Goal: Task Accomplishment & Management: Use online tool/utility

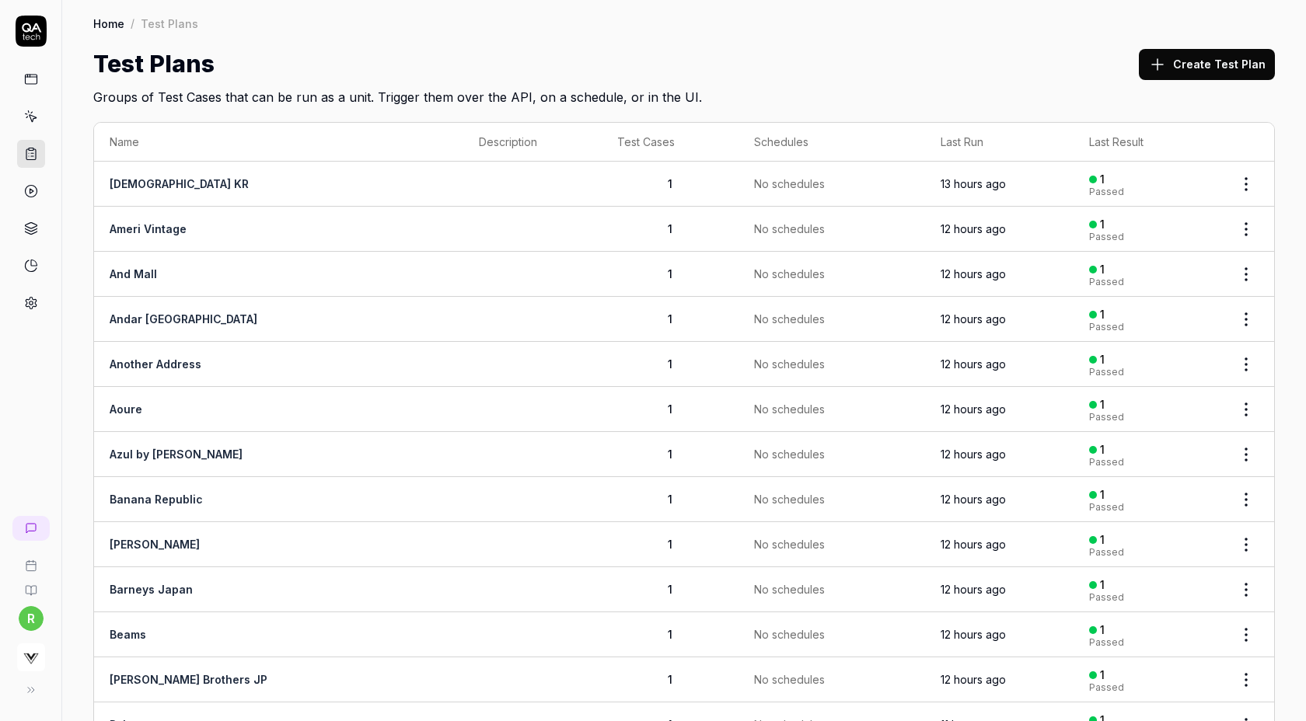
click at [1186, 68] on button "Create Test Plan" at bounding box center [1207, 64] width 136 height 31
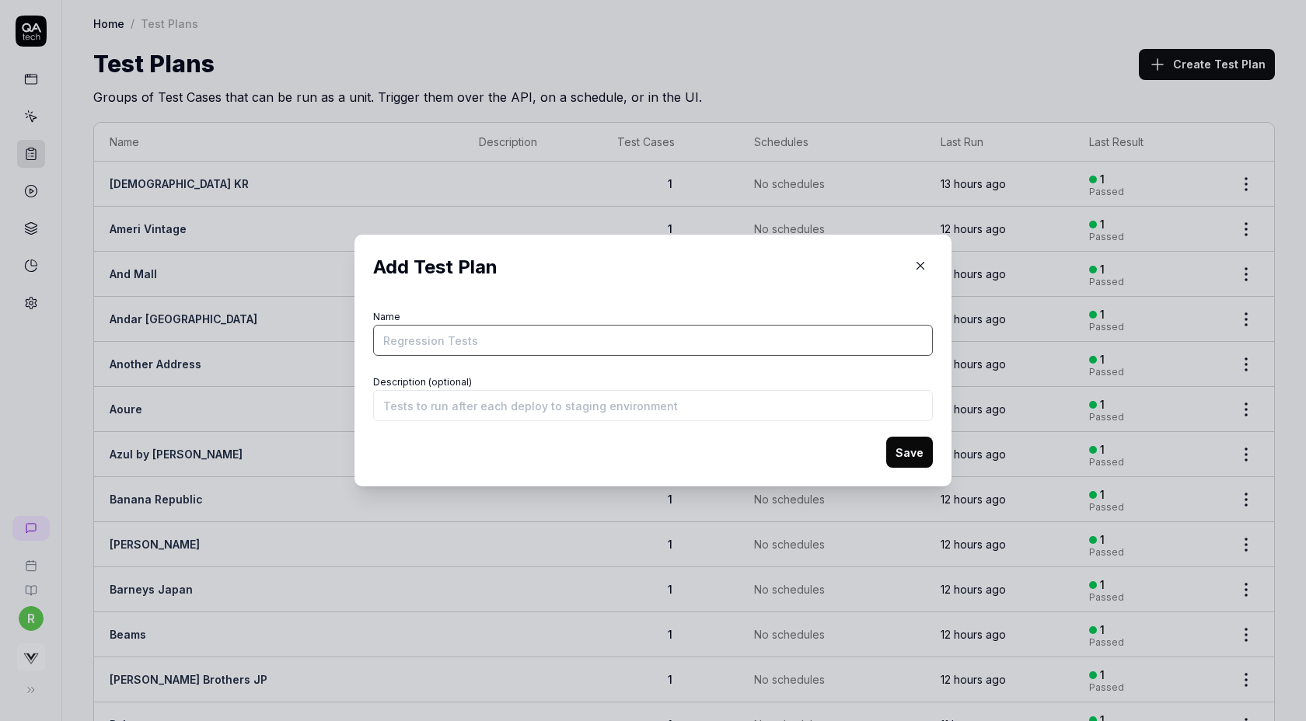
click at [713, 338] on input "Name" at bounding box center [653, 340] width 560 height 31
type input "Punyus"
click at [886, 437] on button "Save" at bounding box center [909, 452] width 47 height 31
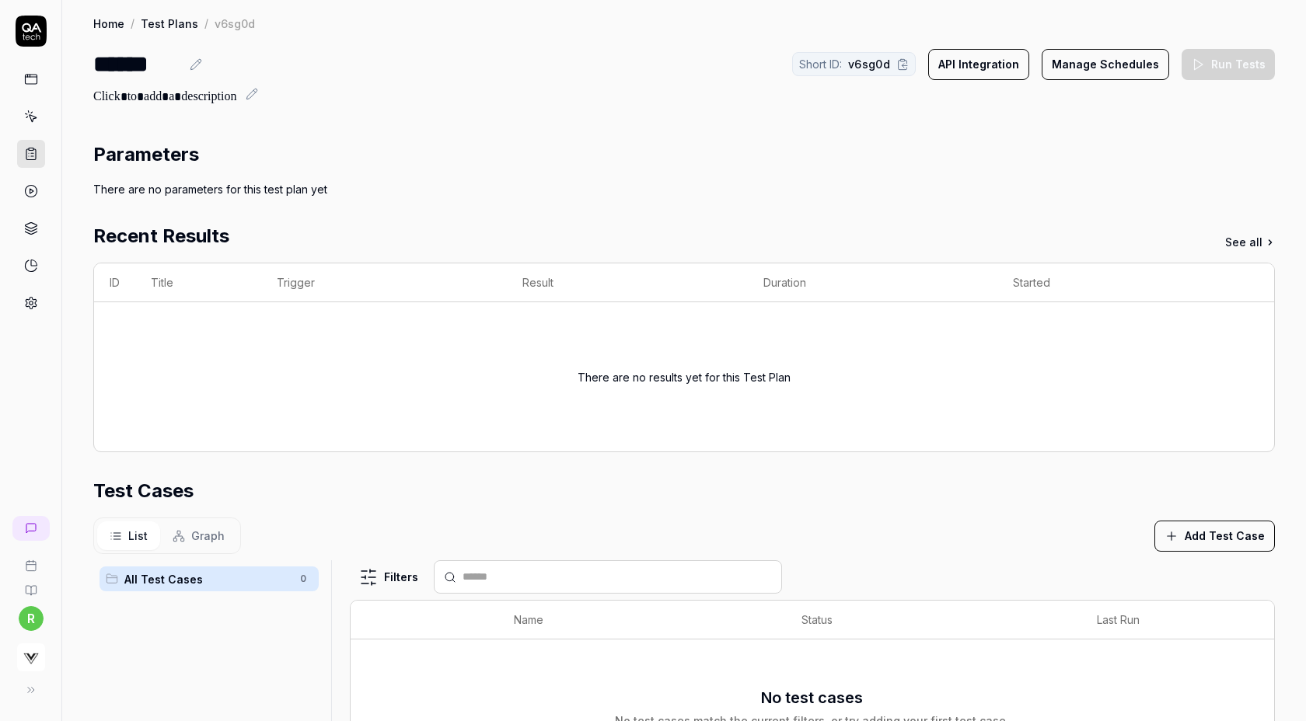
click at [1219, 539] on button "Add Test Case" at bounding box center [1214, 536] width 120 height 31
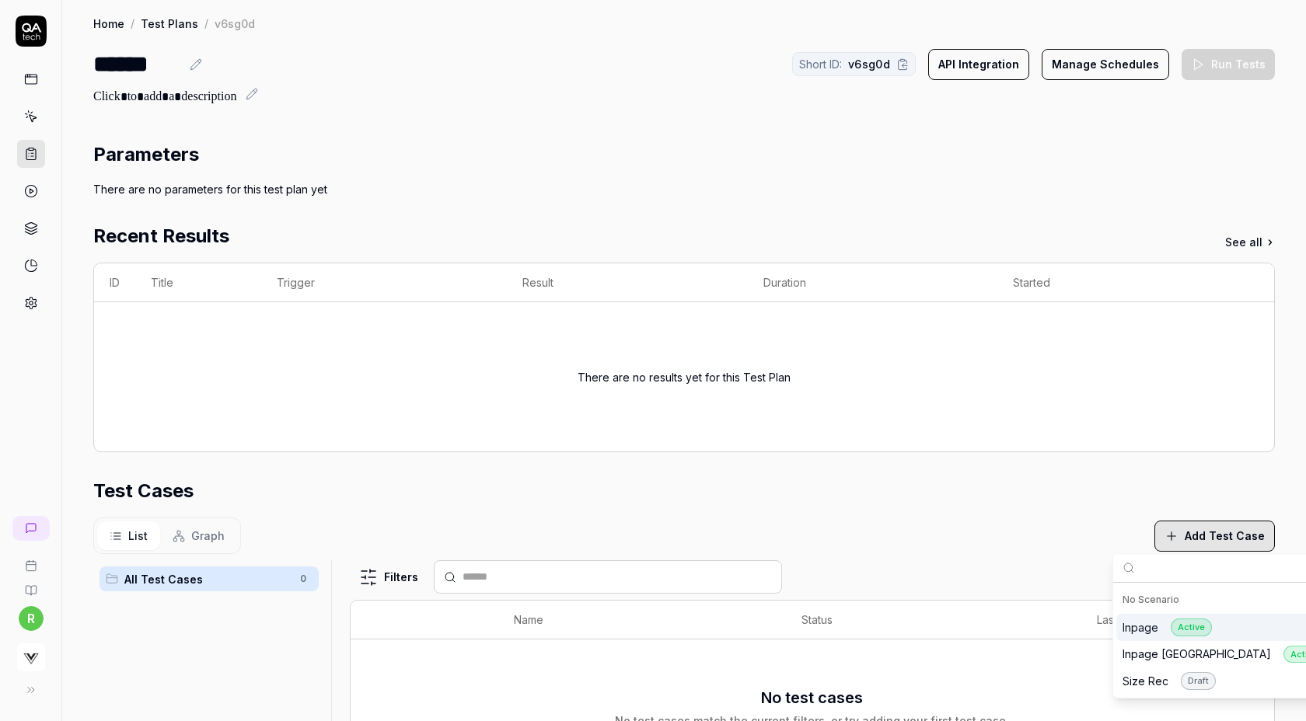
click at [1138, 632] on div "Inpage Active" at bounding box center [1166, 628] width 89 height 18
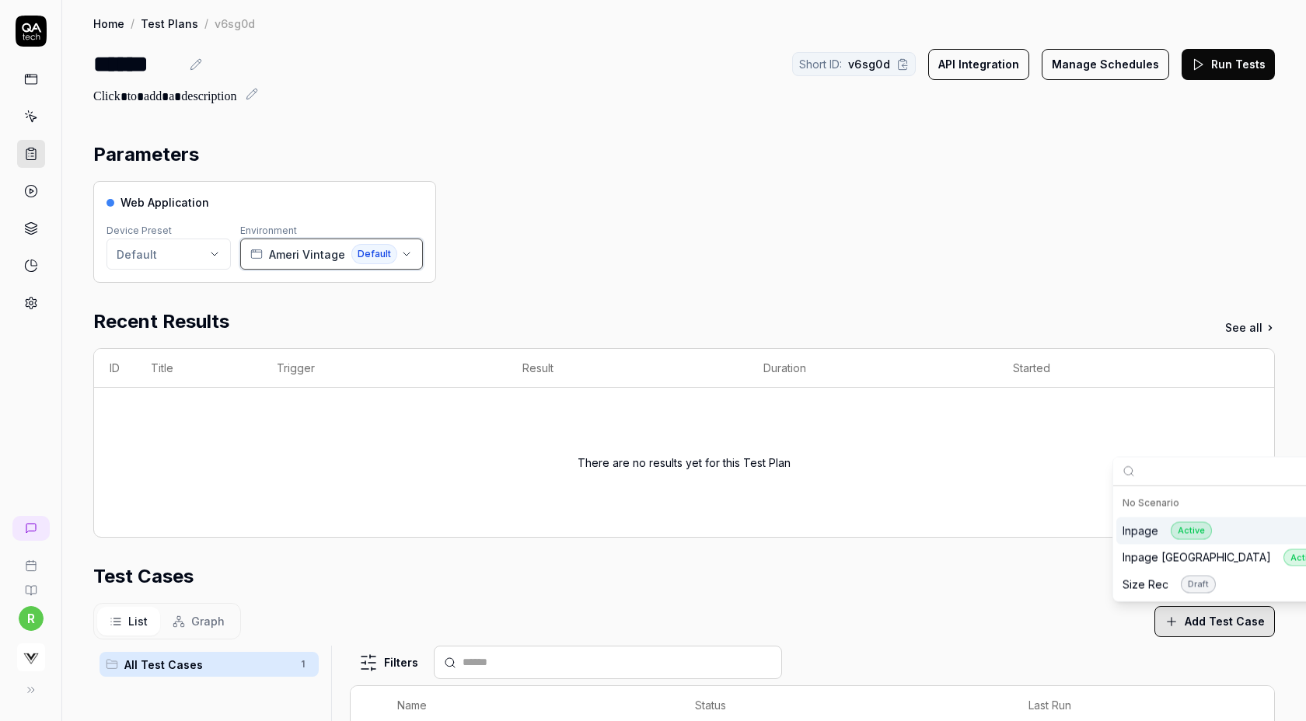
click at [277, 258] on span "Ameri Vintage" at bounding box center [307, 254] width 76 height 16
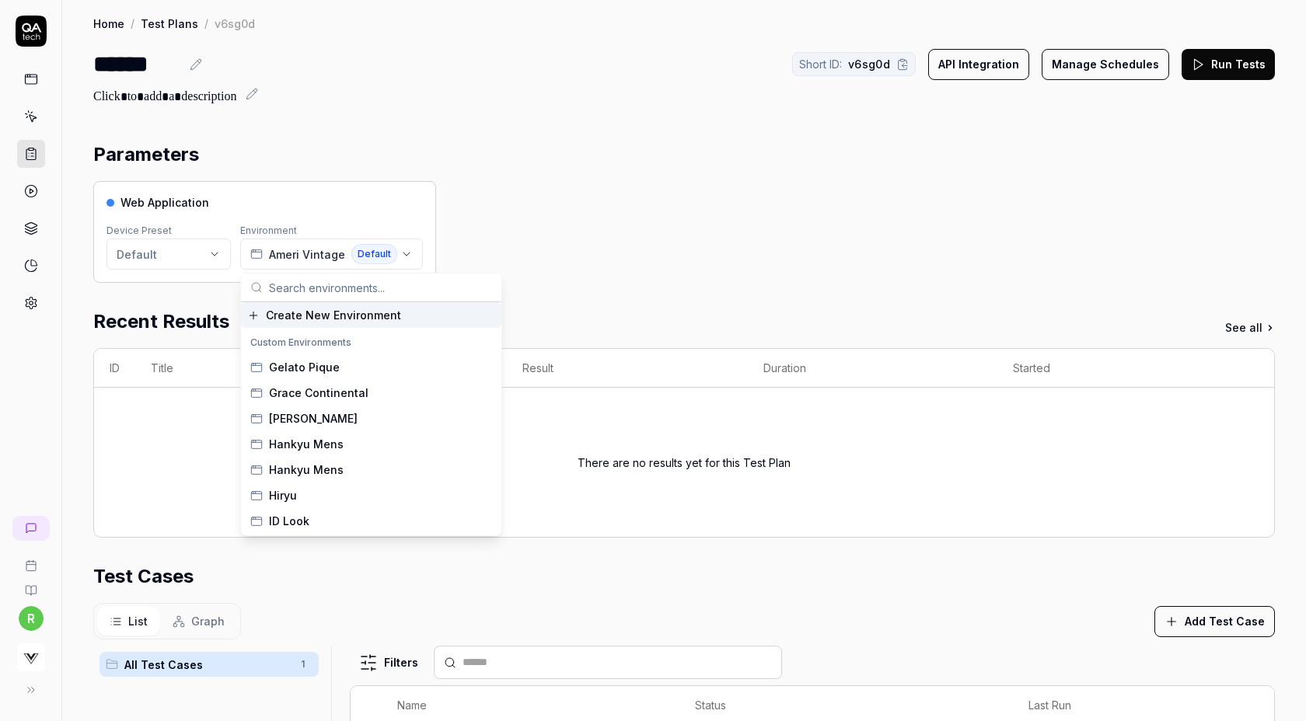
click at [305, 311] on span "Create New Environment" at bounding box center [333, 315] width 135 height 16
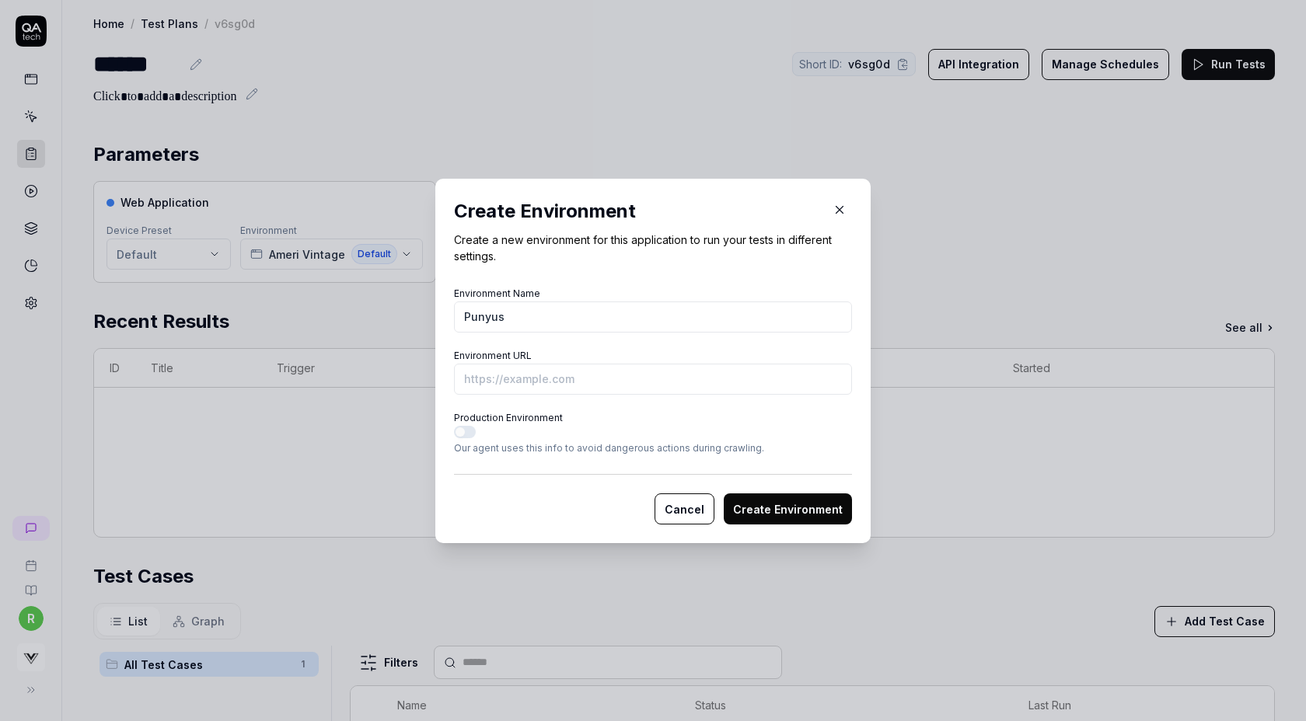
type input "Punyus"
paste input "https://punyus.jp/detail/PN25SS-065/"
type input "https://punyus.jp/detail/PN25SS-065/?vs-staging"
click at [745, 510] on button "Create Environment" at bounding box center [788, 508] width 128 height 31
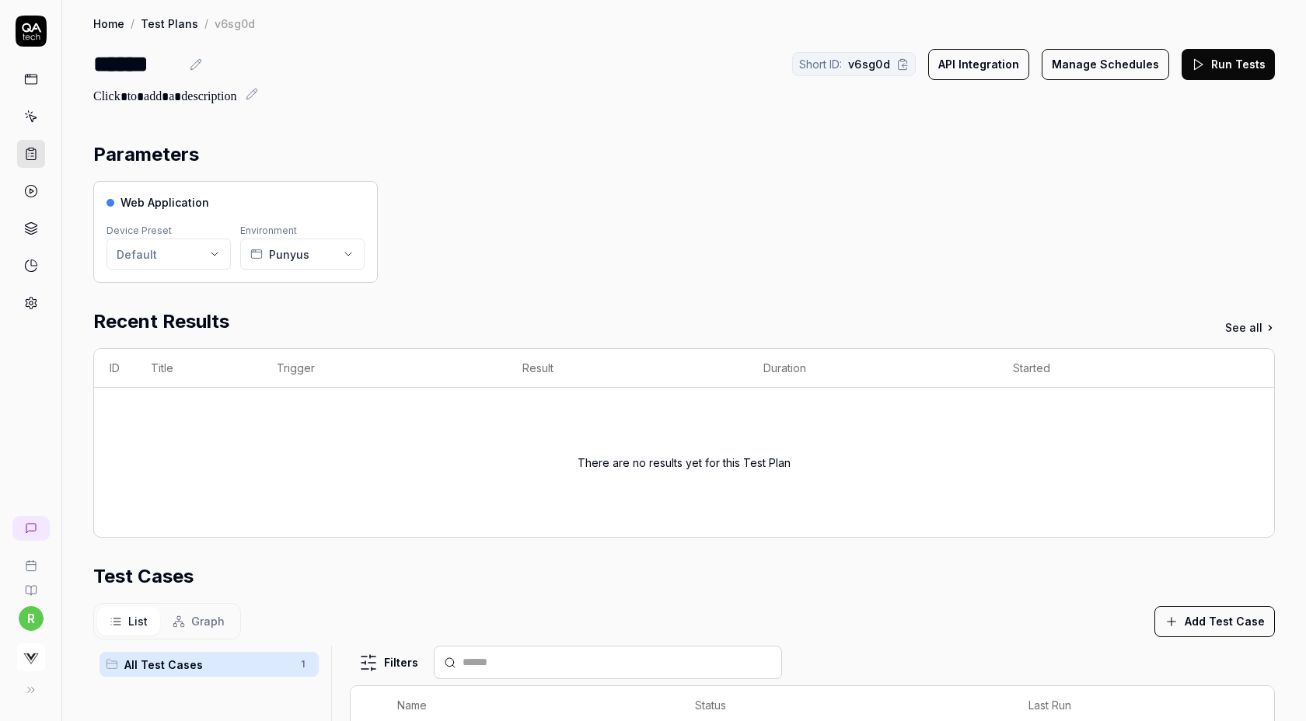
click at [1221, 72] on button "Run Tests" at bounding box center [1227, 64] width 93 height 31
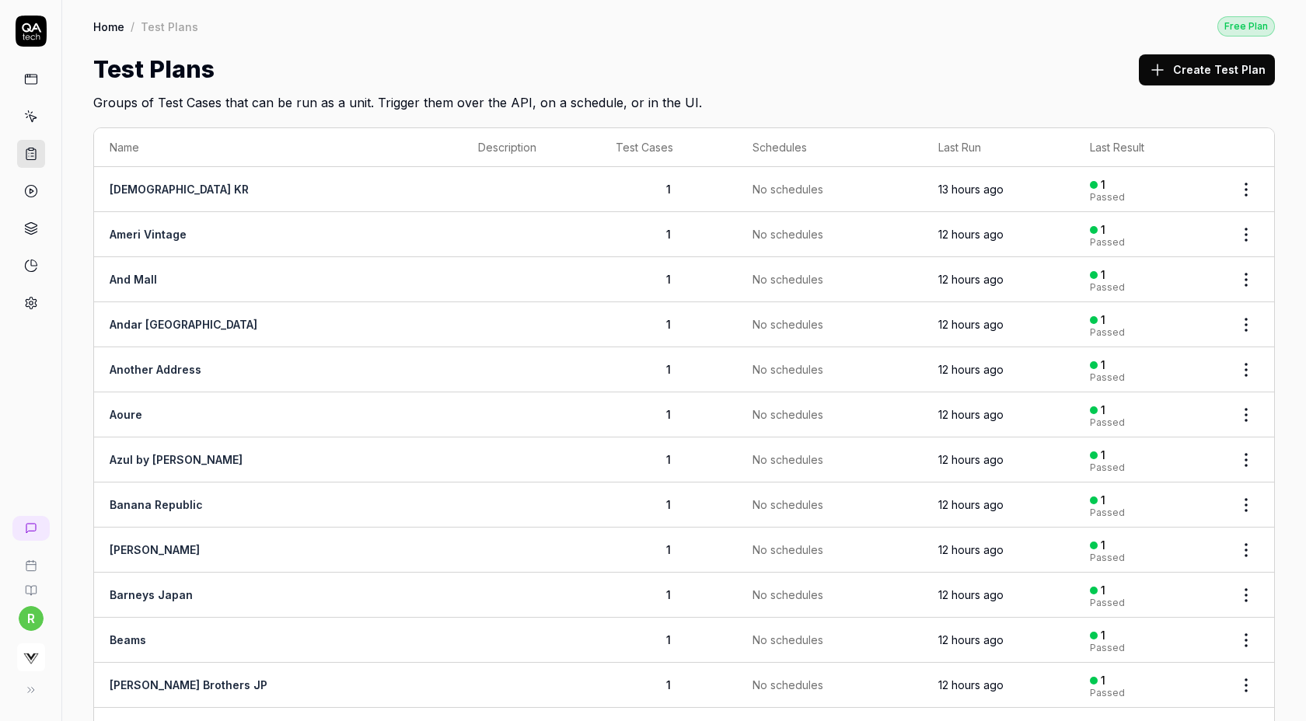
click at [1166, 75] on icon at bounding box center [1157, 70] width 19 height 19
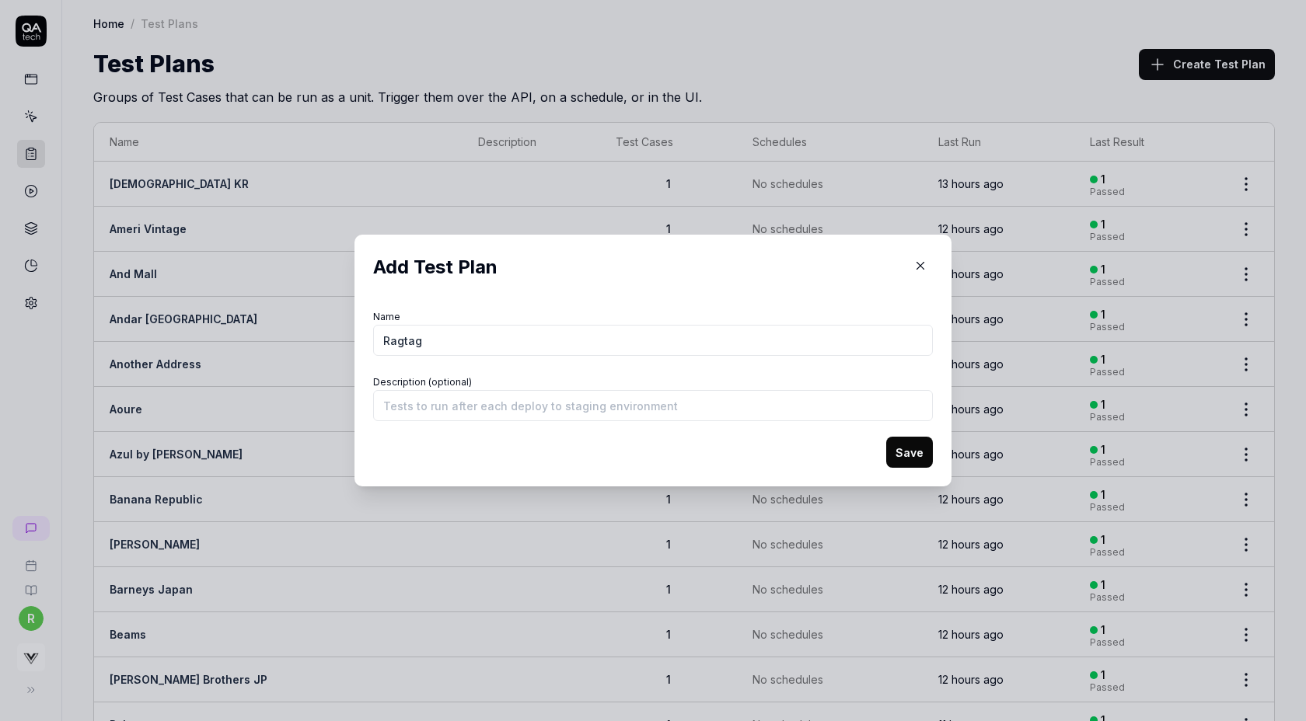
type input "Ragtag"
click at [886, 437] on button "Save" at bounding box center [909, 452] width 47 height 31
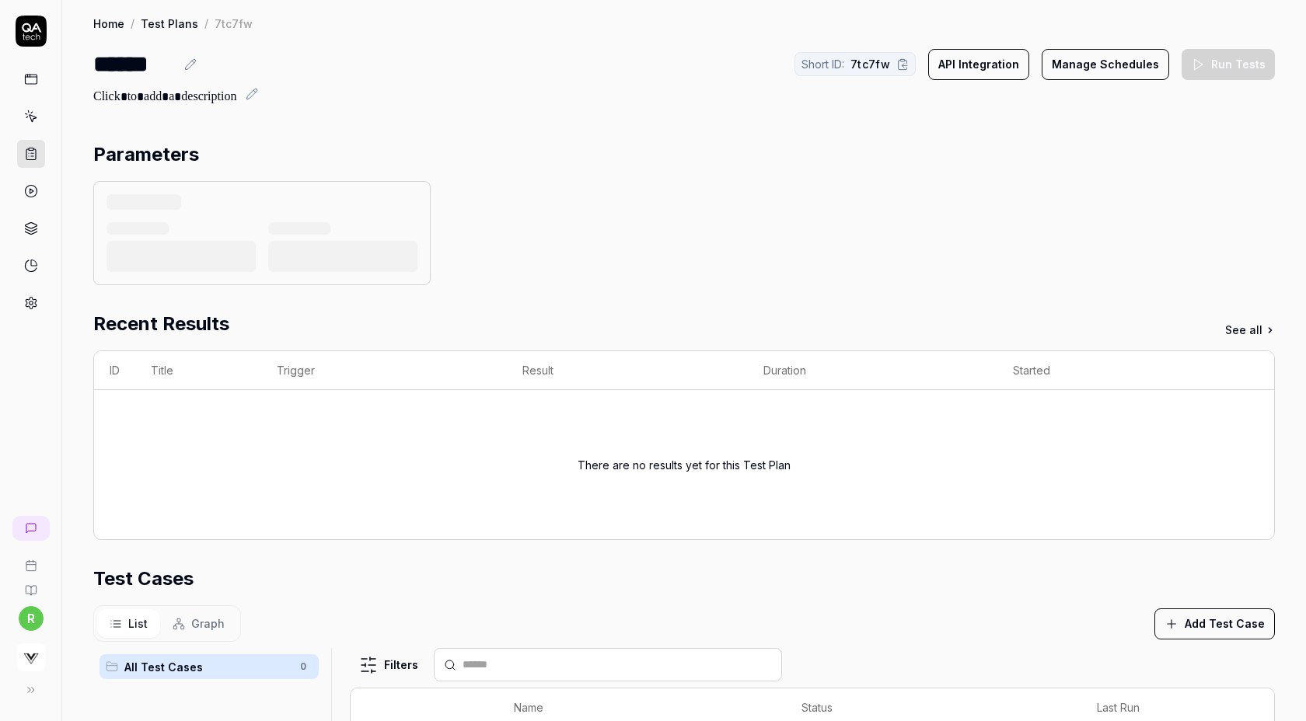
click at [1198, 648] on div "Filters" at bounding box center [812, 664] width 925 height 33
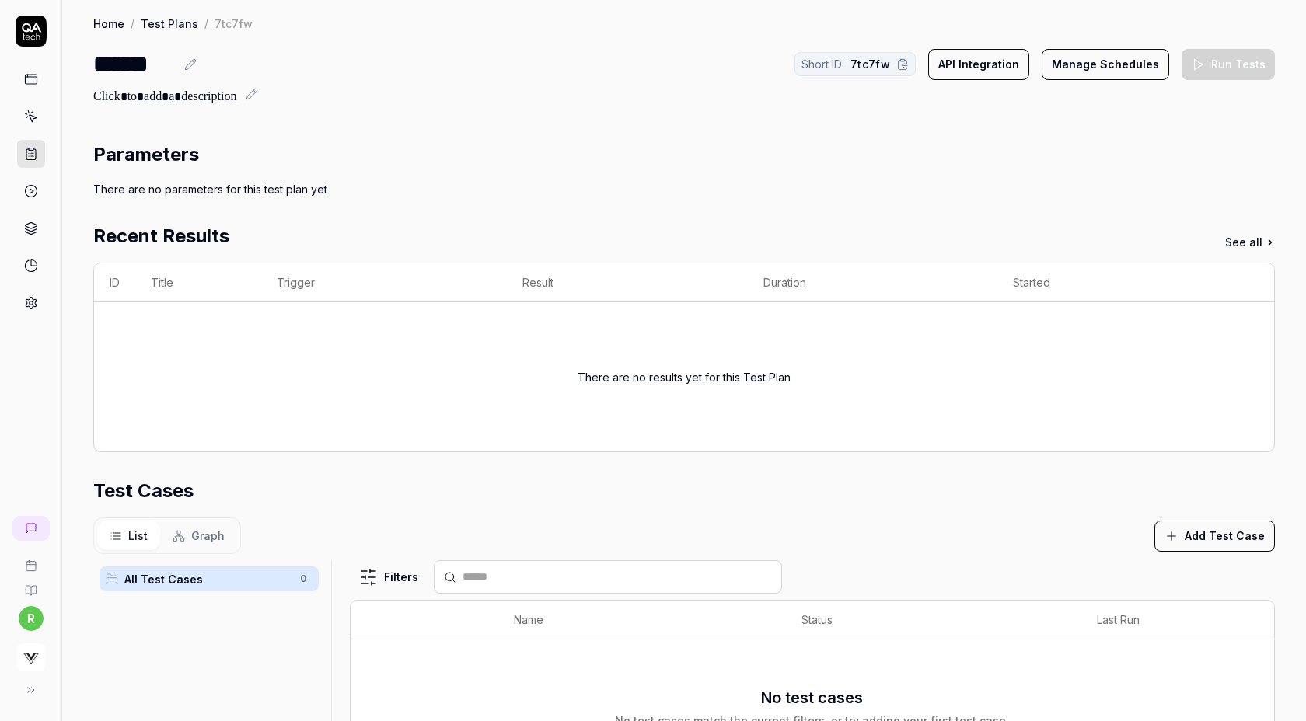
click at [1194, 535] on button "Add Test Case" at bounding box center [1214, 536] width 120 height 31
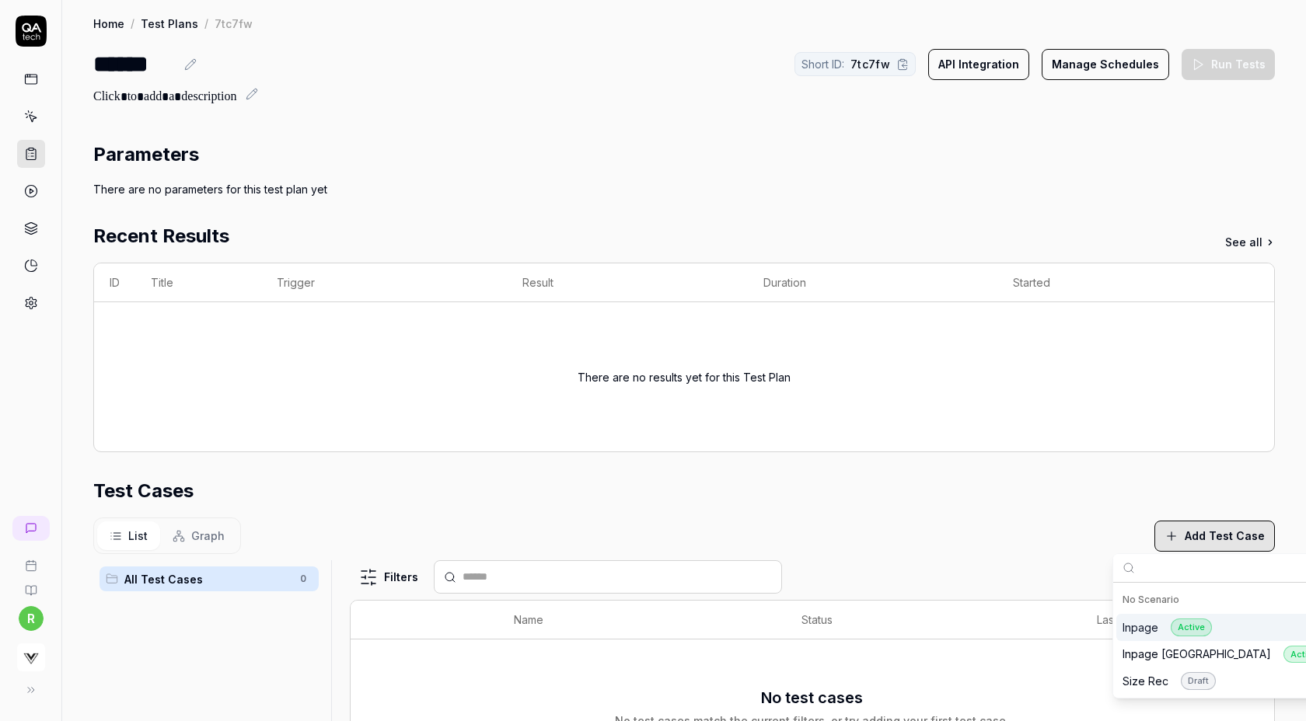
click at [1132, 628] on div "Inpage Active" at bounding box center [1166, 628] width 89 height 18
click at [528, 119] on div "Home / Test Plans / 7tc7fw Home / Test Plans / 7tc7fw ****** Short ID: 7tc7fw A…" at bounding box center [683, 501] width 1243 height 1002
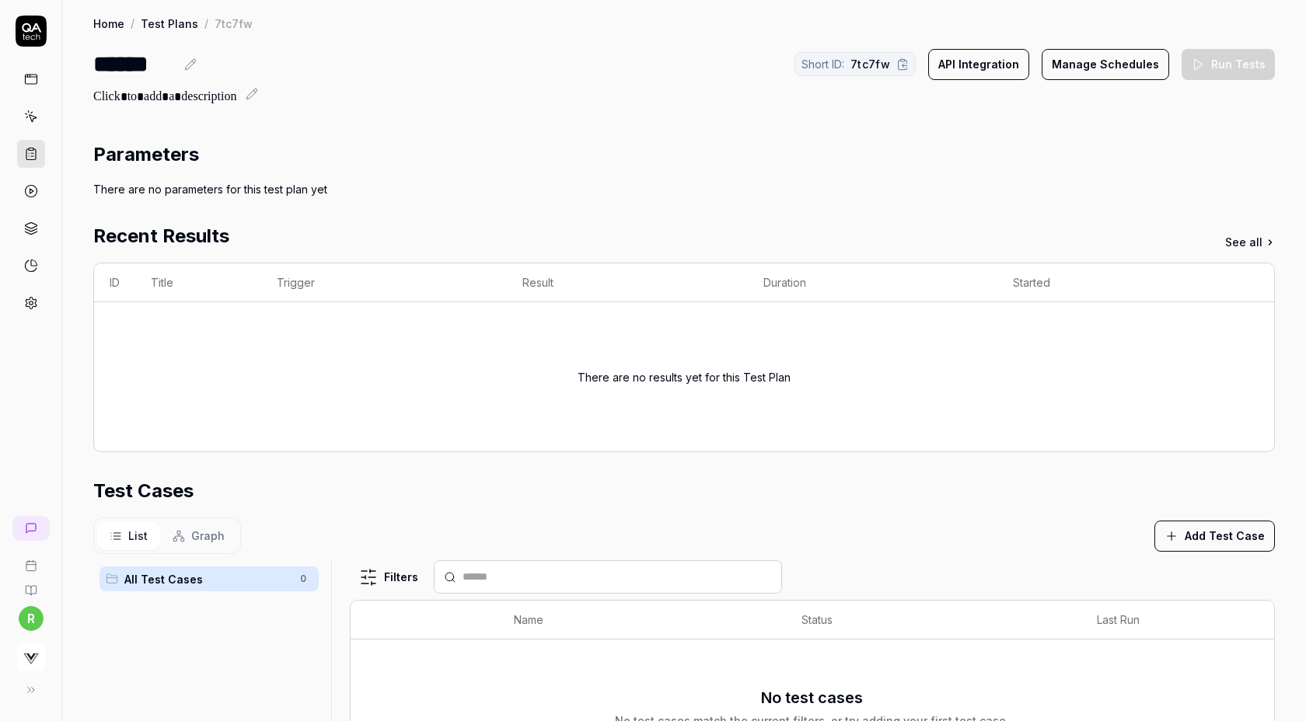
click at [1197, 525] on button "Add Test Case" at bounding box center [1214, 536] width 120 height 31
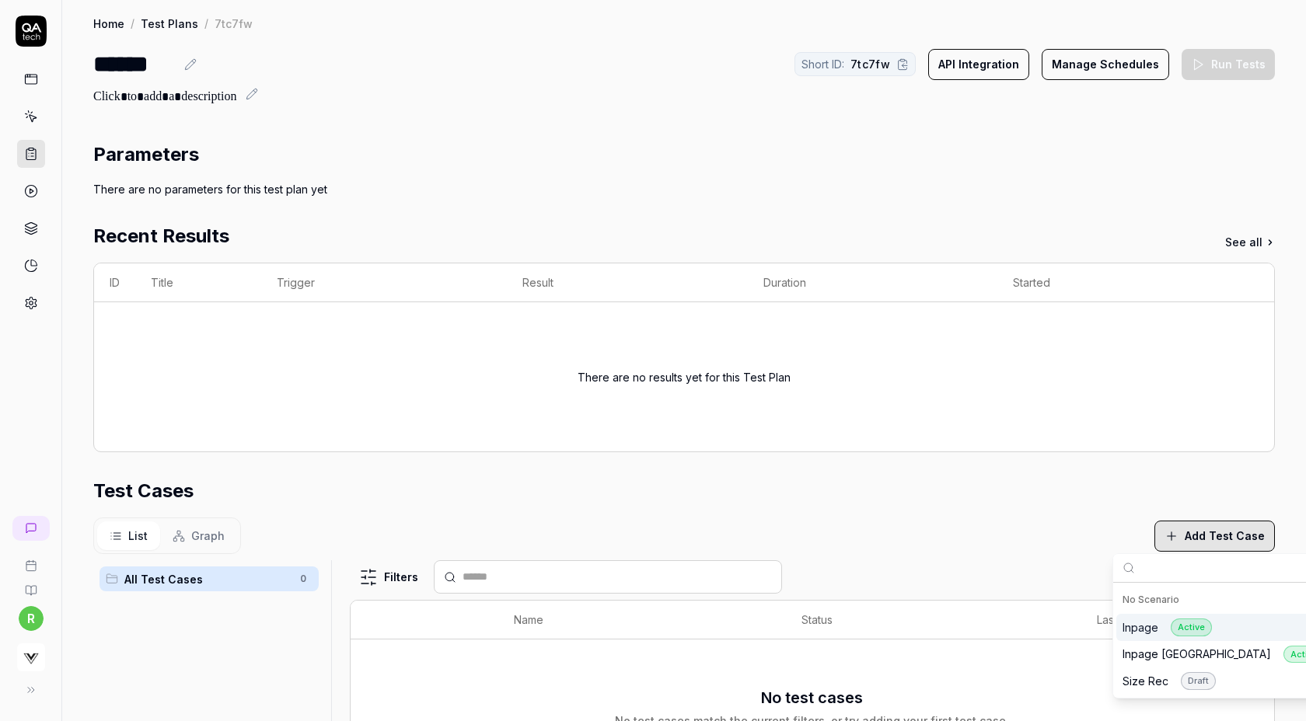
click at [1167, 625] on div "Inpage Active" at bounding box center [1166, 628] width 89 height 18
click at [503, 228] on div "Recent Results See all" at bounding box center [683, 236] width 1181 height 28
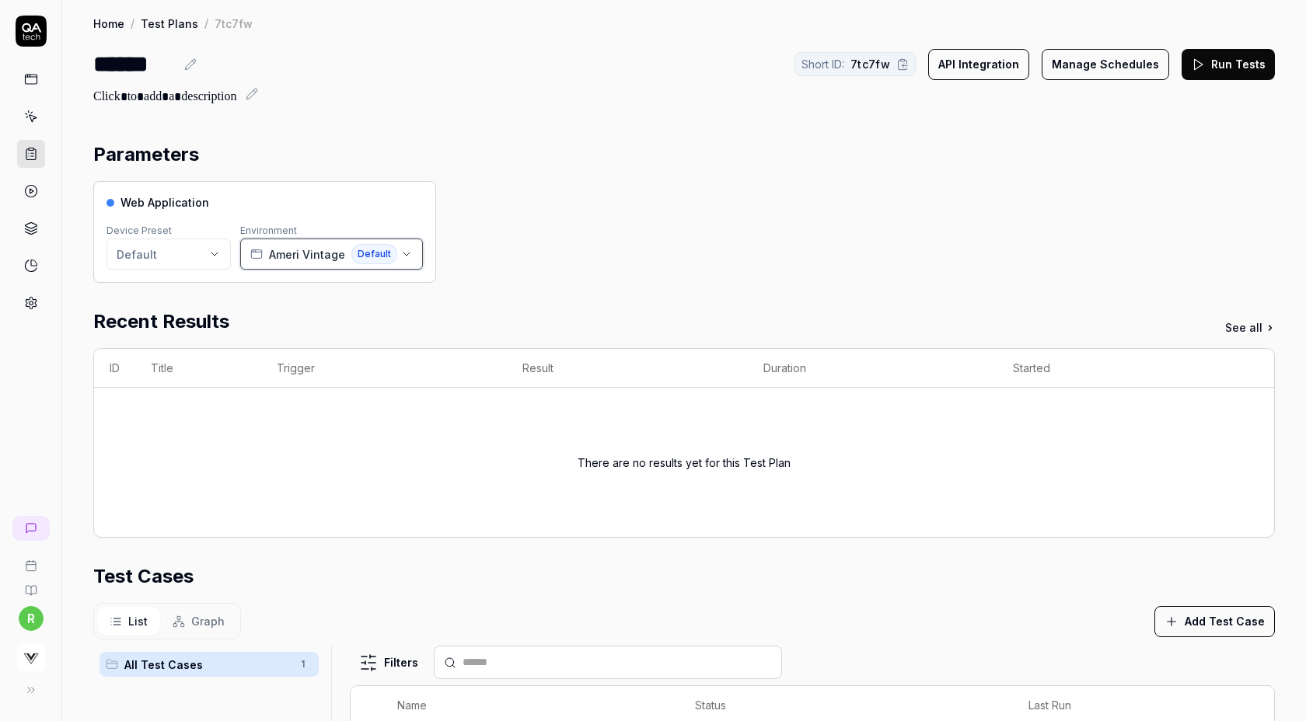
click at [310, 252] on span "Ameri Vintage" at bounding box center [307, 254] width 76 height 16
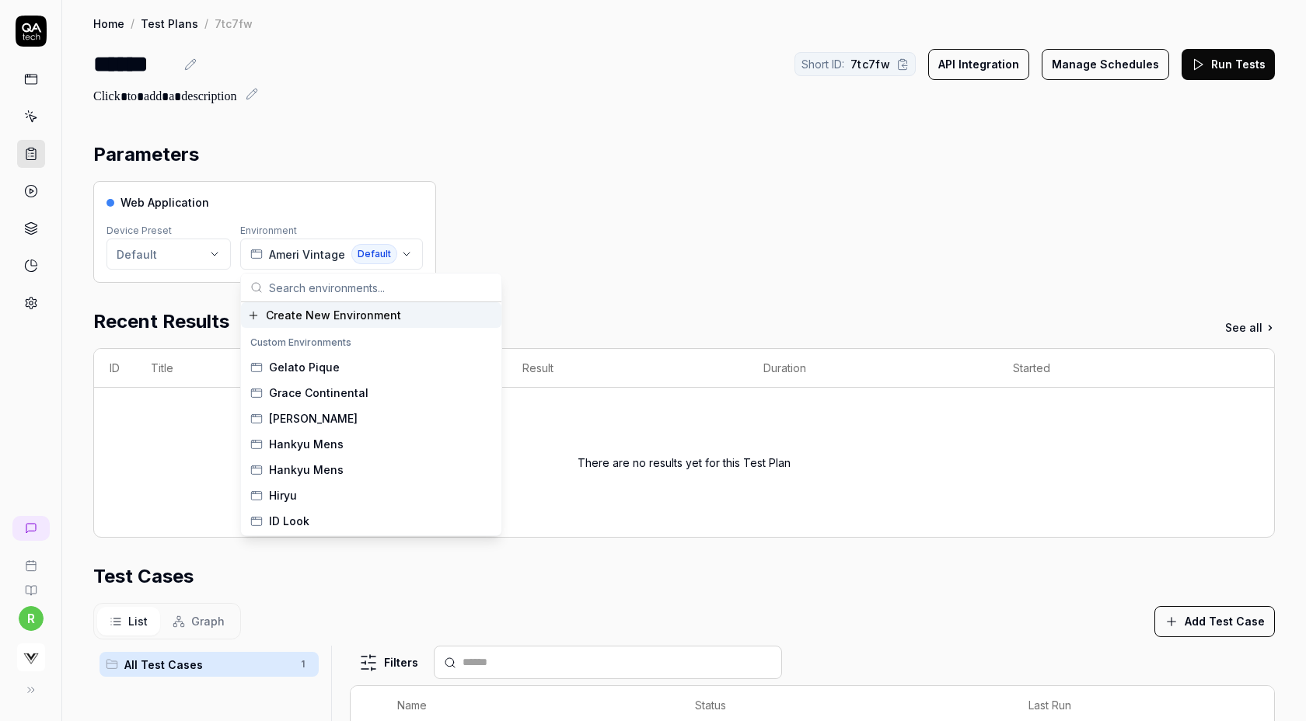
click at [307, 315] on span "Create New Environment" at bounding box center [333, 315] width 135 height 16
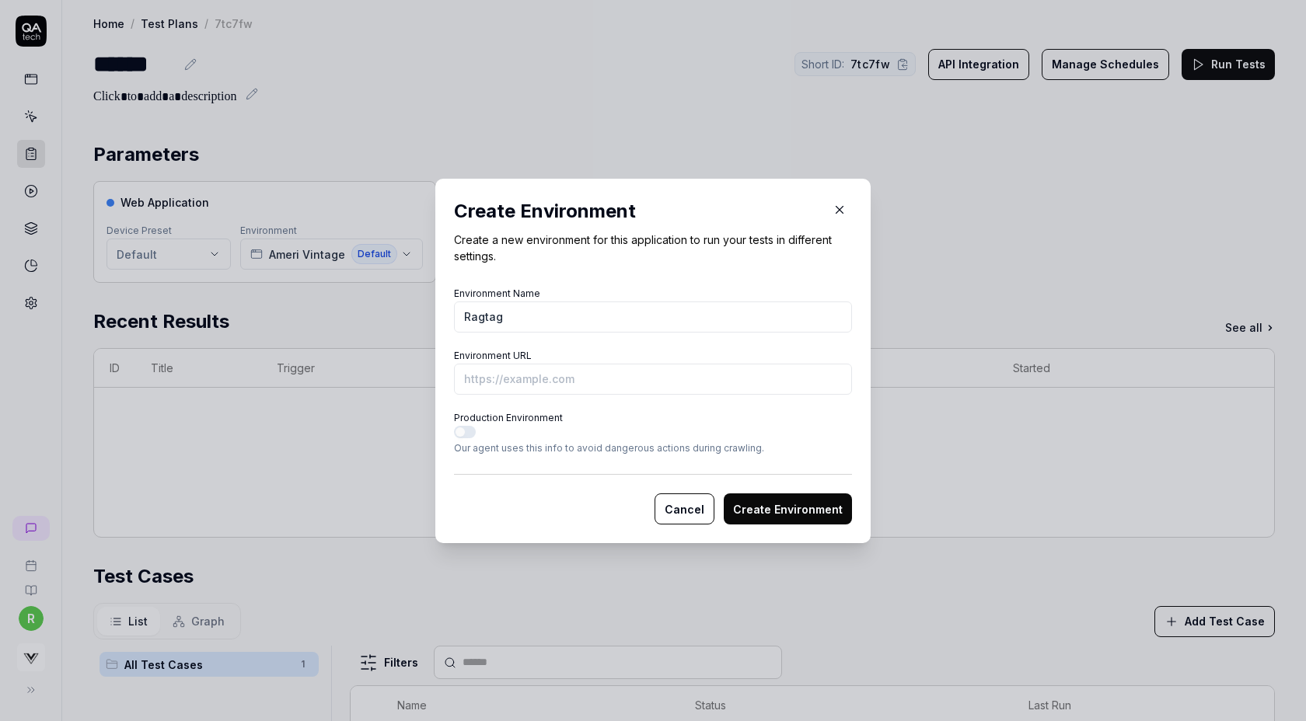
type input "Ragtag"
paste input "https://www.ragtag.jp/brand/02529/item/0252924D0004"
type input "https://www.ragtag.jp/brand/02529/item/0252924D0004?vs-staging"
click at [724, 493] on button "Create Environment" at bounding box center [788, 508] width 128 height 31
click at [779, 501] on button "Create Environment" at bounding box center [788, 508] width 128 height 31
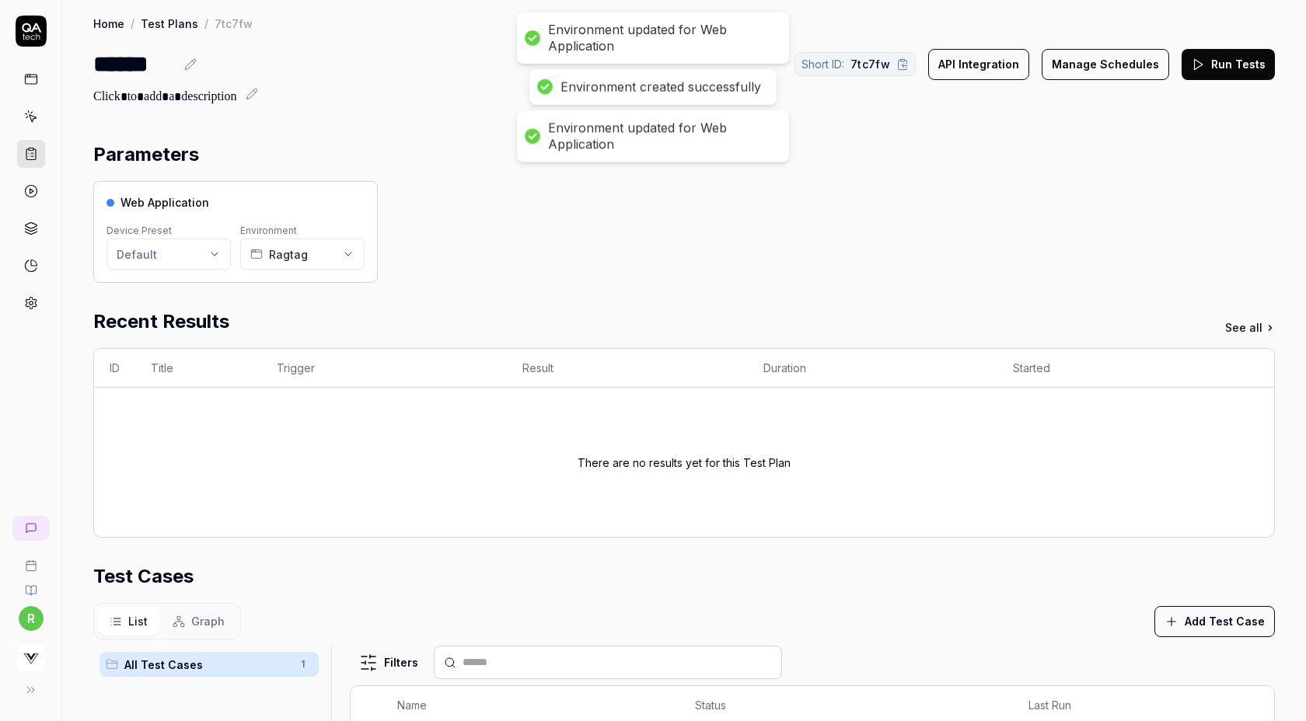
click at [1219, 63] on button "Run Tests" at bounding box center [1227, 64] width 93 height 31
click at [1200, 65] on icon at bounding box center [1198, 65] width 14 height 14
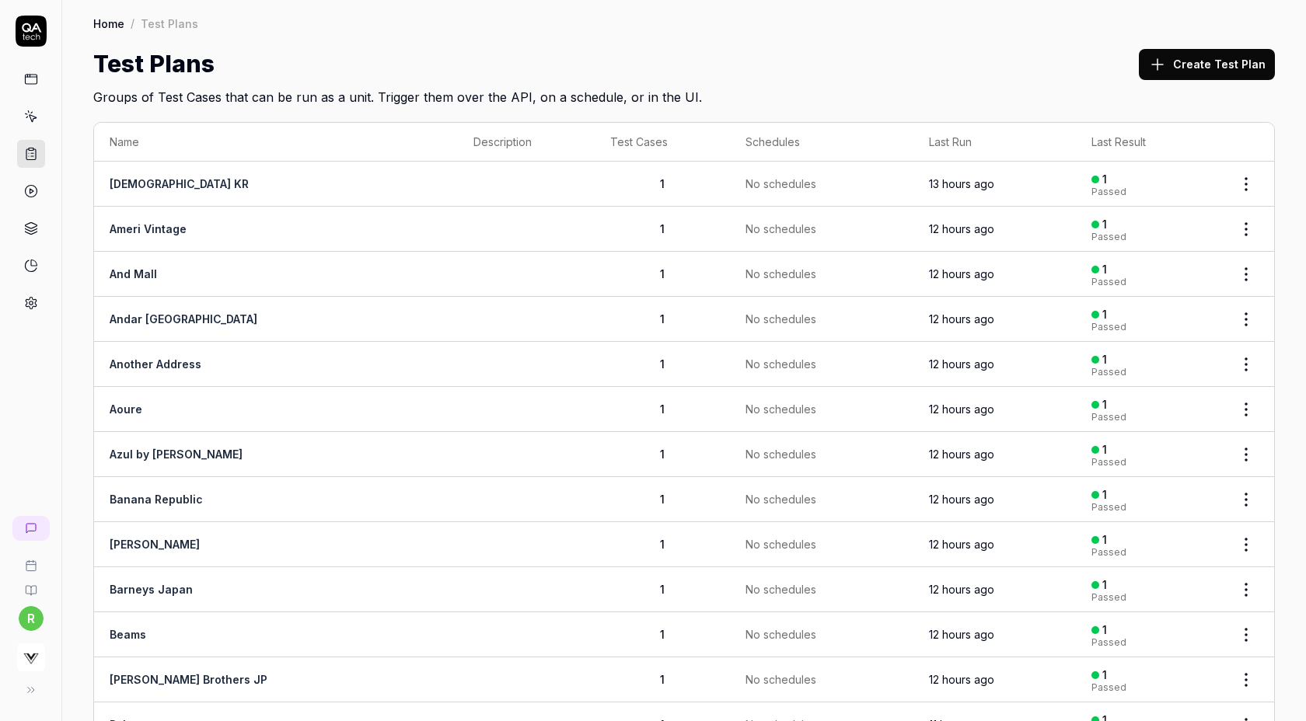
click at [1179, 69] on button "Create Test Plan" at bounding box center [1207, 64] width 136 height 31
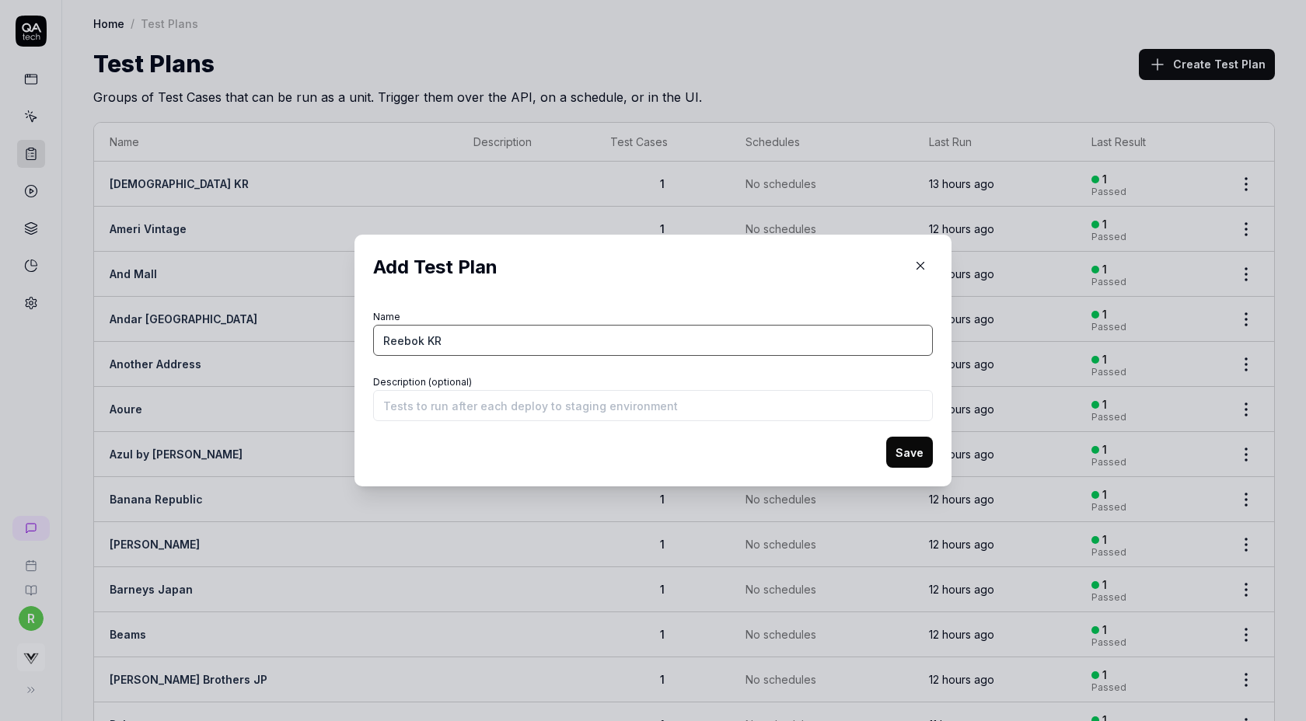
type input "Reebok KR"
click at [886, 437] on button "Save" at bounding box center [909, 452] width 47 height 31
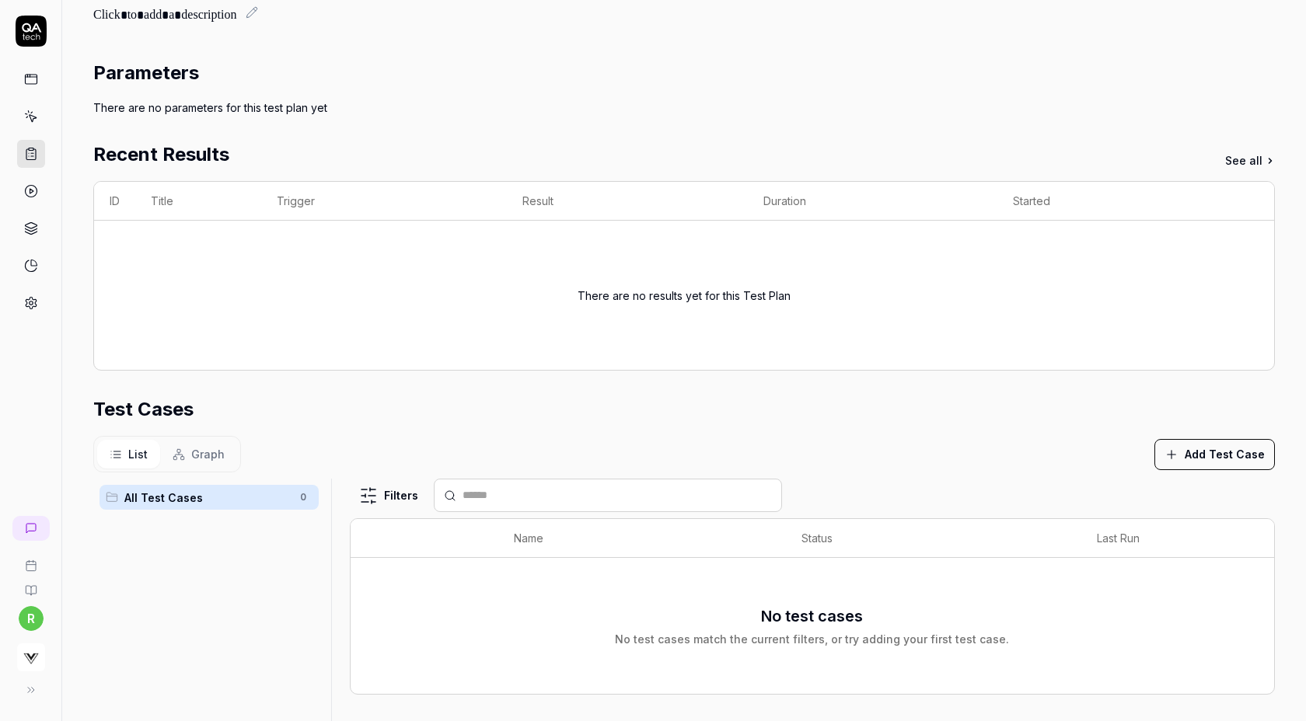
scroll to position [279, 0]
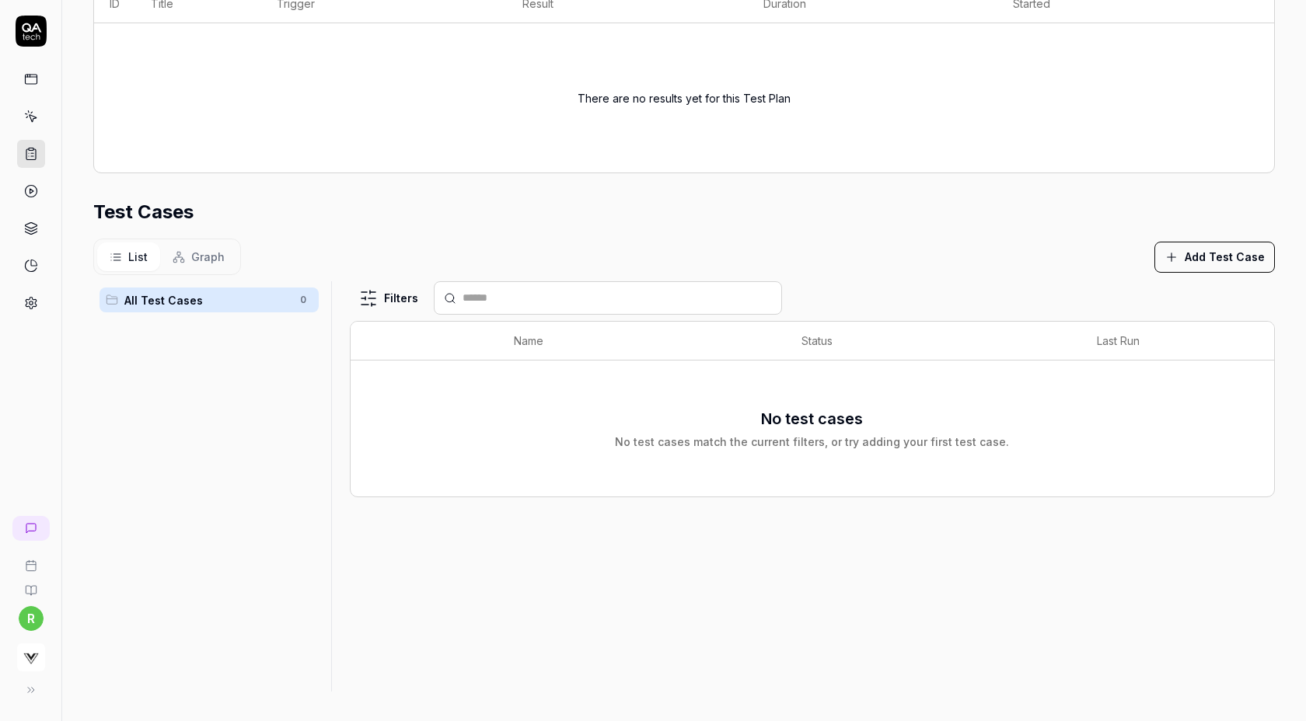
click at [1205, 253] on button "Add Test Case" at bounding box center [1214, 257] width 120 height 31
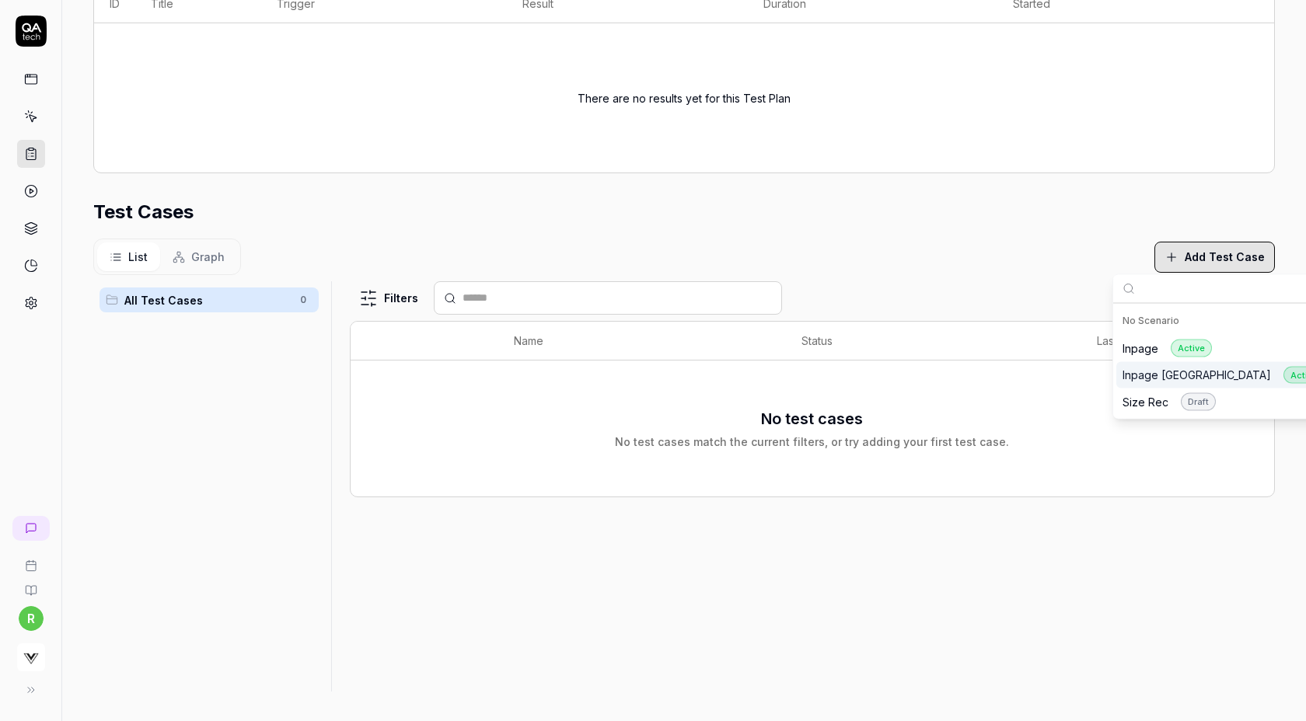
click at [1170, 378] on div "Inpage [GEOGRAPHIC_DATA] Active" at bounding box center [1223, 375] width 202 height 18
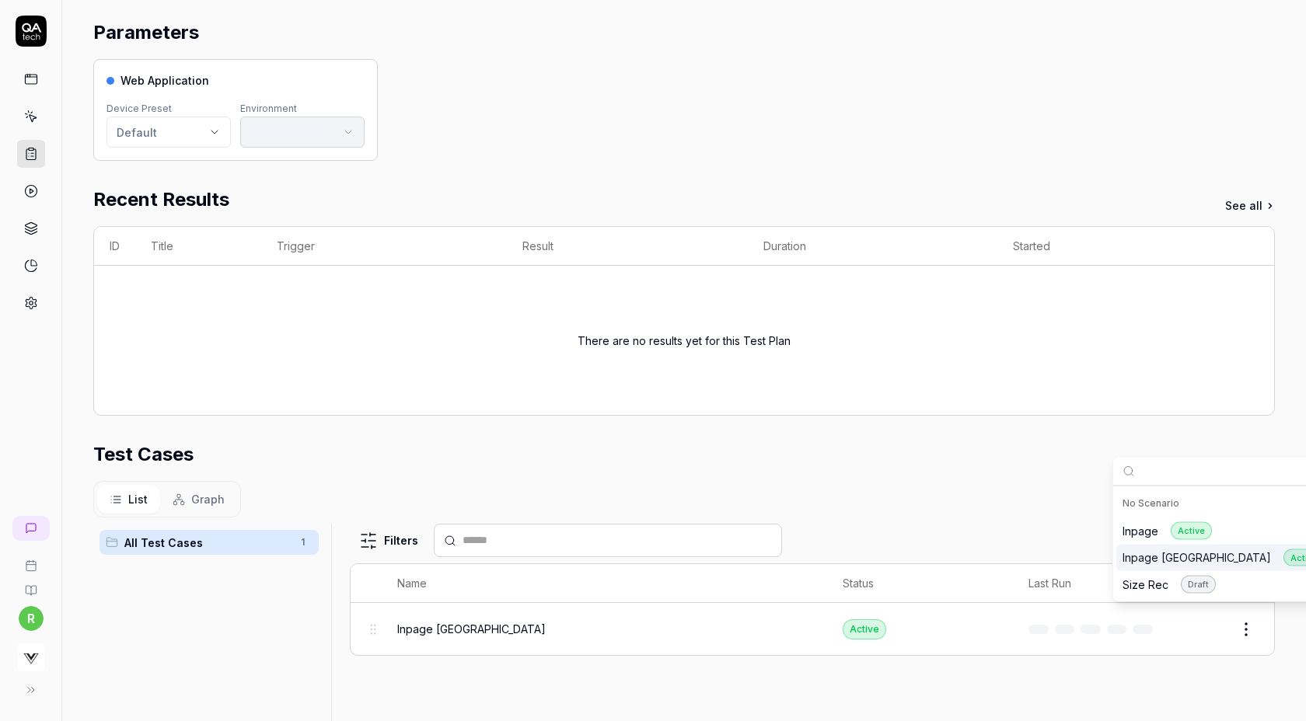
scroll to position [0, 0]
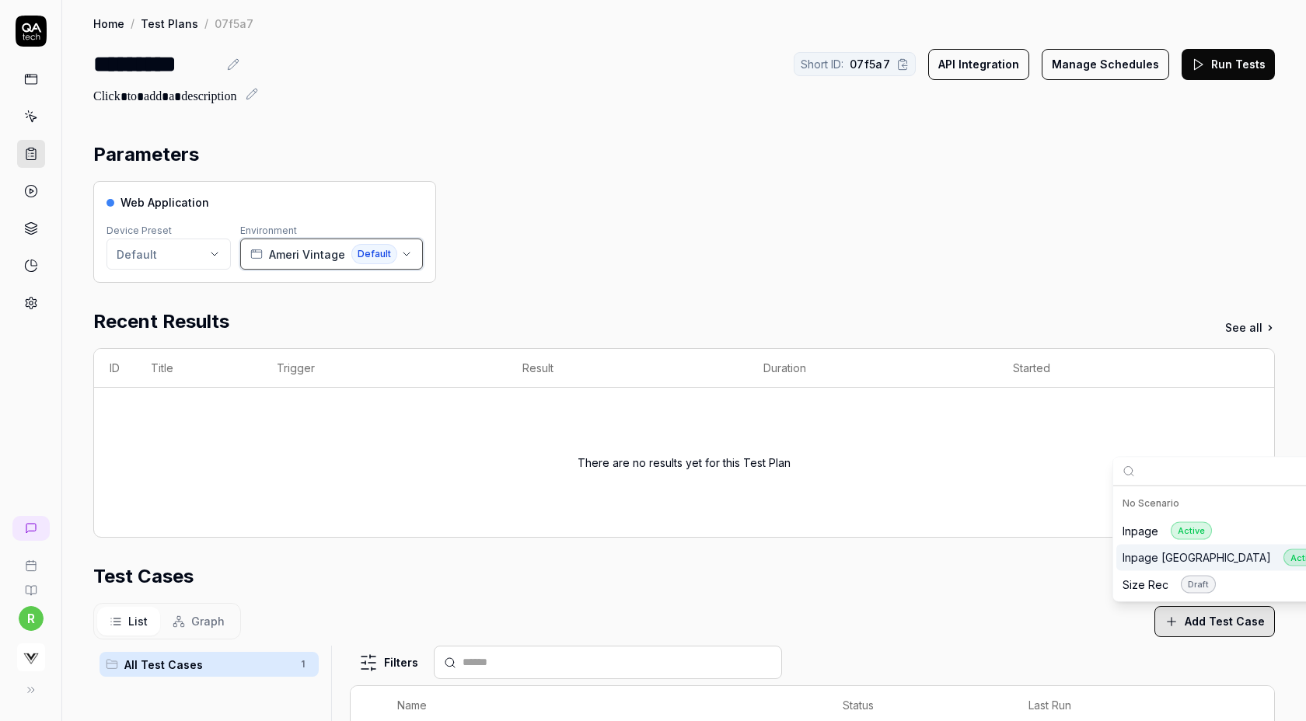
click at [311, 248] on span "Ameri Vintage" at bounding box center [307, 254] width 76 height 16
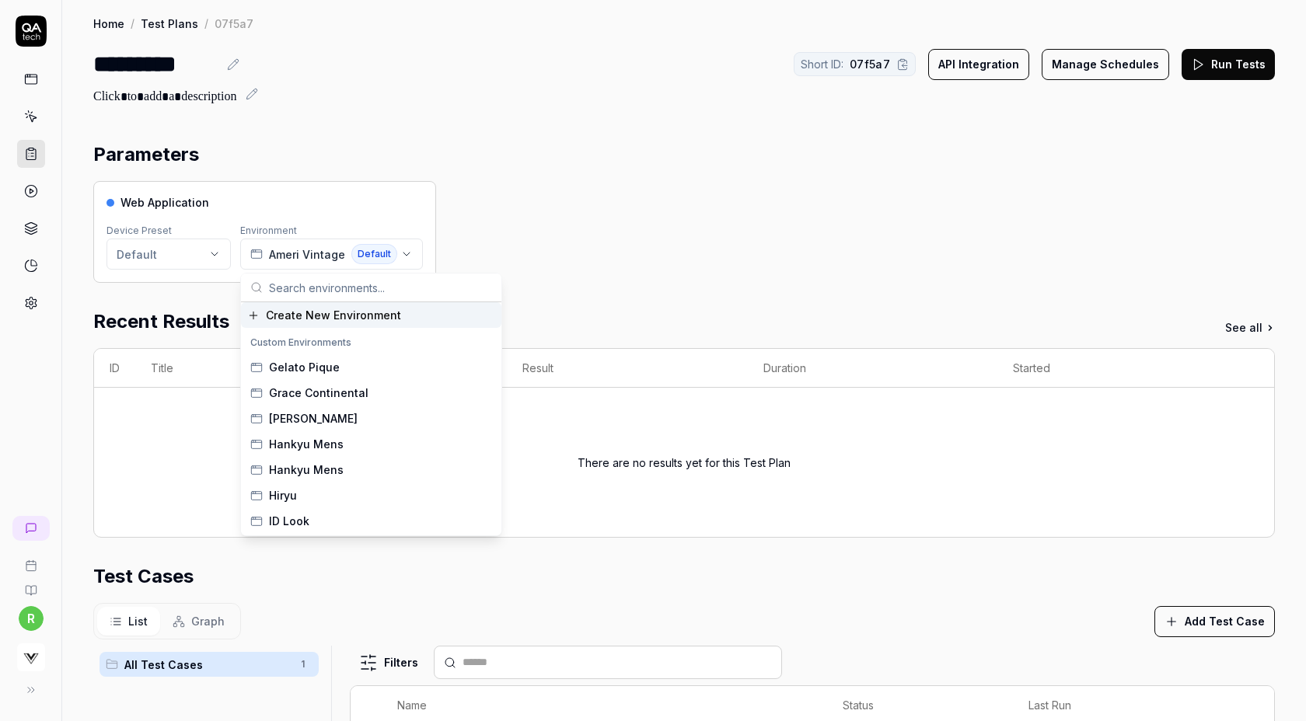
click at [334, 316] on span "Create New Environment" at bounding box center [333, 315] width 135 height 16
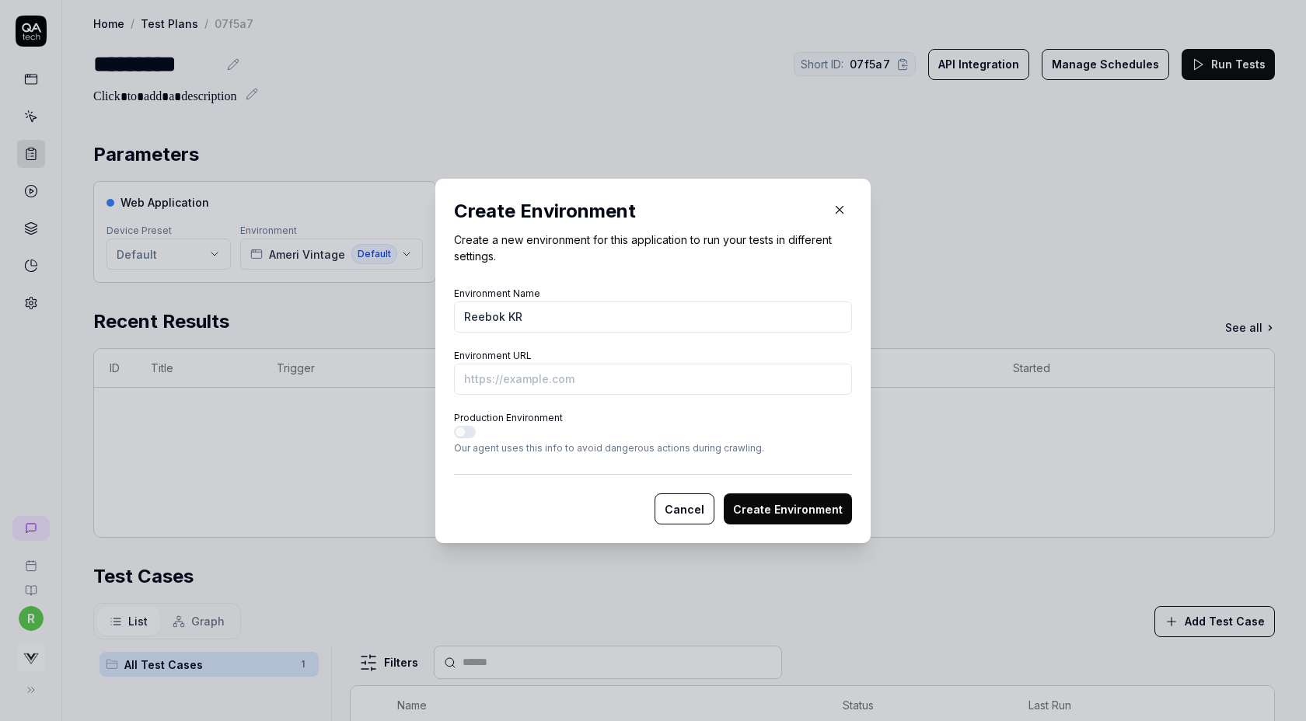
type input "Reebok KR"
paste input "[URL][DOMAIN_NAME]"
type input "[URL][DOMAIN_NAME]"
click at [724, 493] on button "Create Environment" at bounding box center [788, 508] width 128 height 31
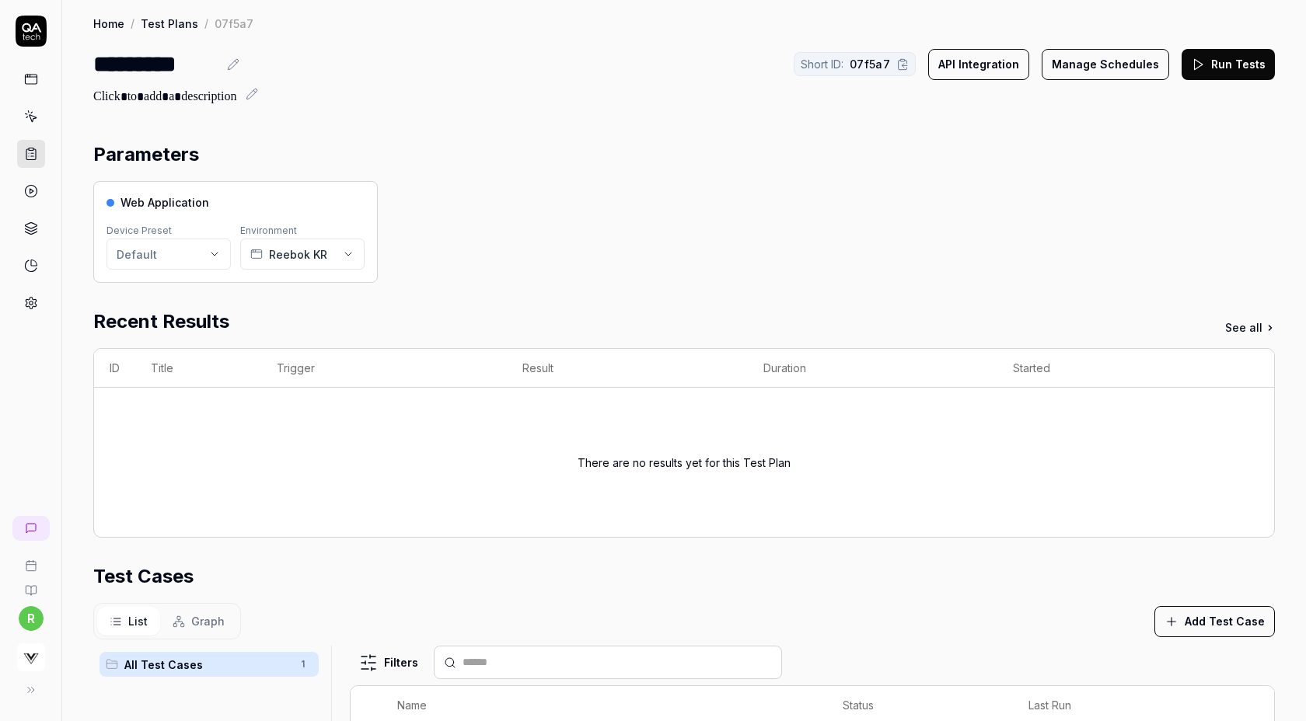
click at [1201, 70] on icon at bounding box center [1198, 65] width 14 height 14
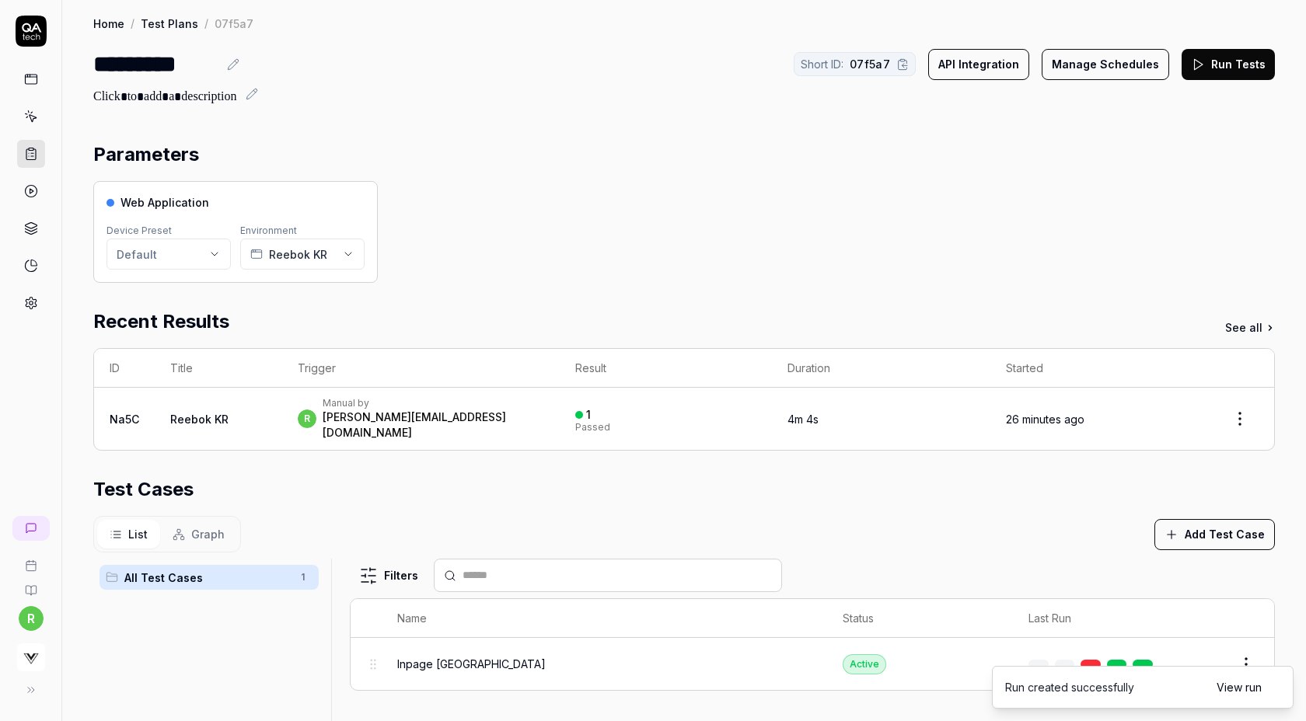
click at [1194, 64] on icon at bounding box center [1198, 65] width 14 height 14
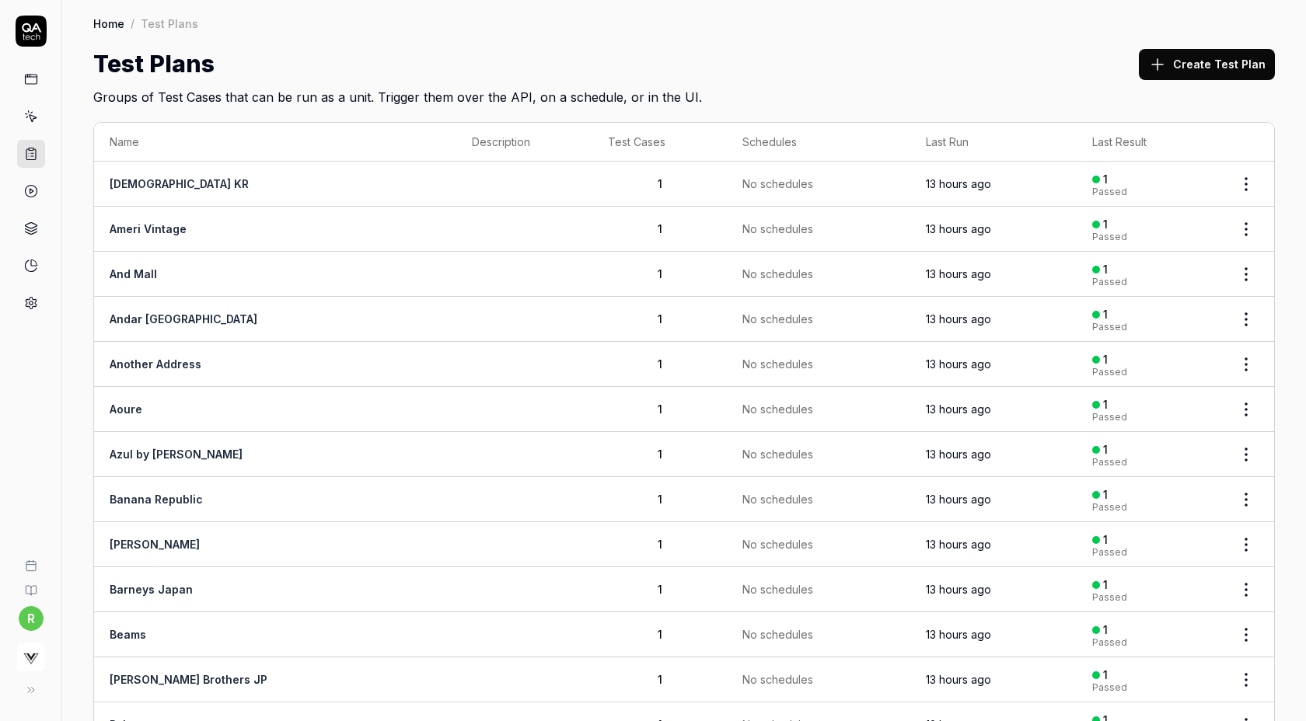
click at [1160, 63] on icon at bounding box center [1157, 64] width 19 height 19
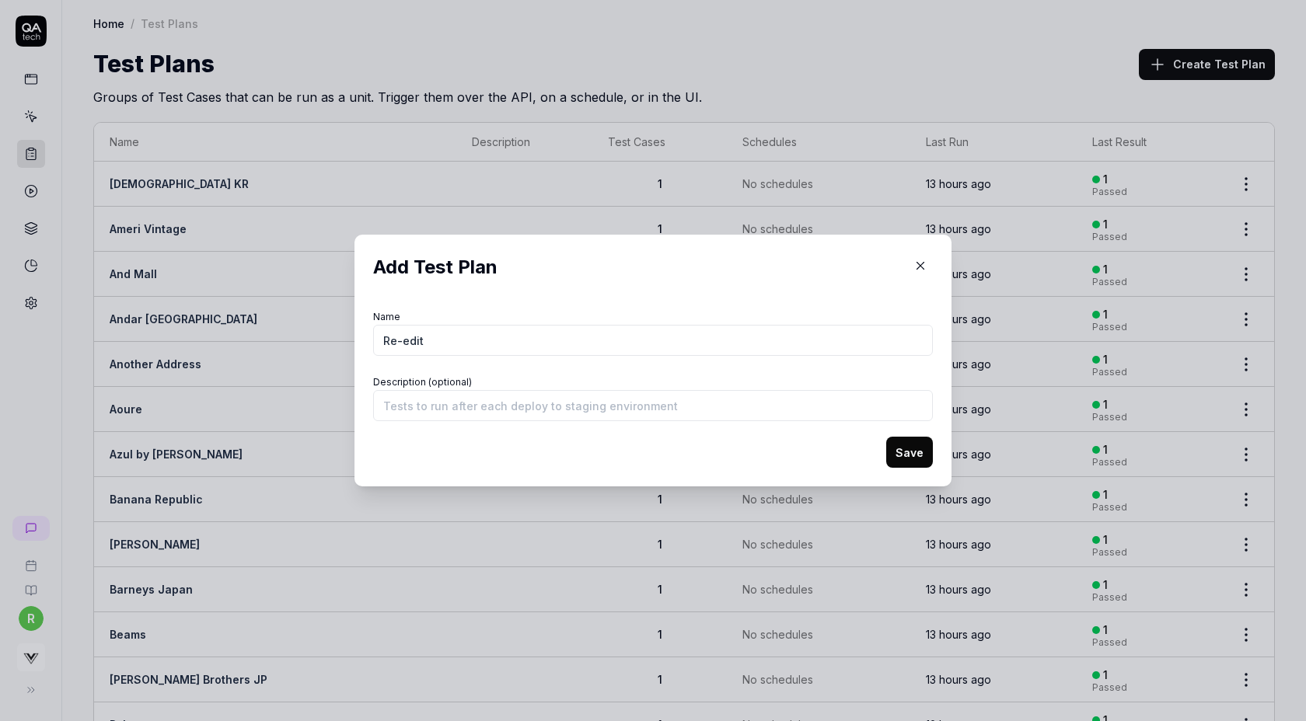
type input "Re-edit"
click at [912, 443] on button "Save" at bounding box center [909, 452] width 47 height 31
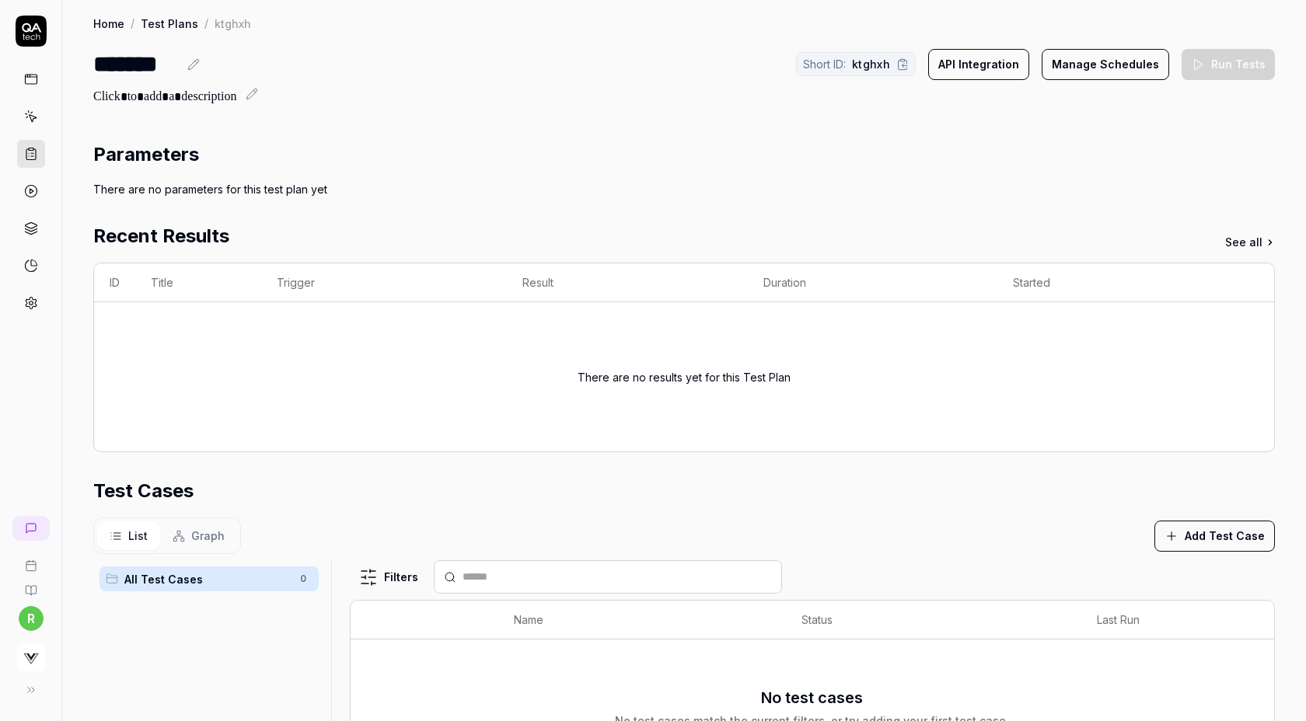
click at [1194, 542] on button "Add Test Case" at bounding box center [1214, 536] width 120 height 31
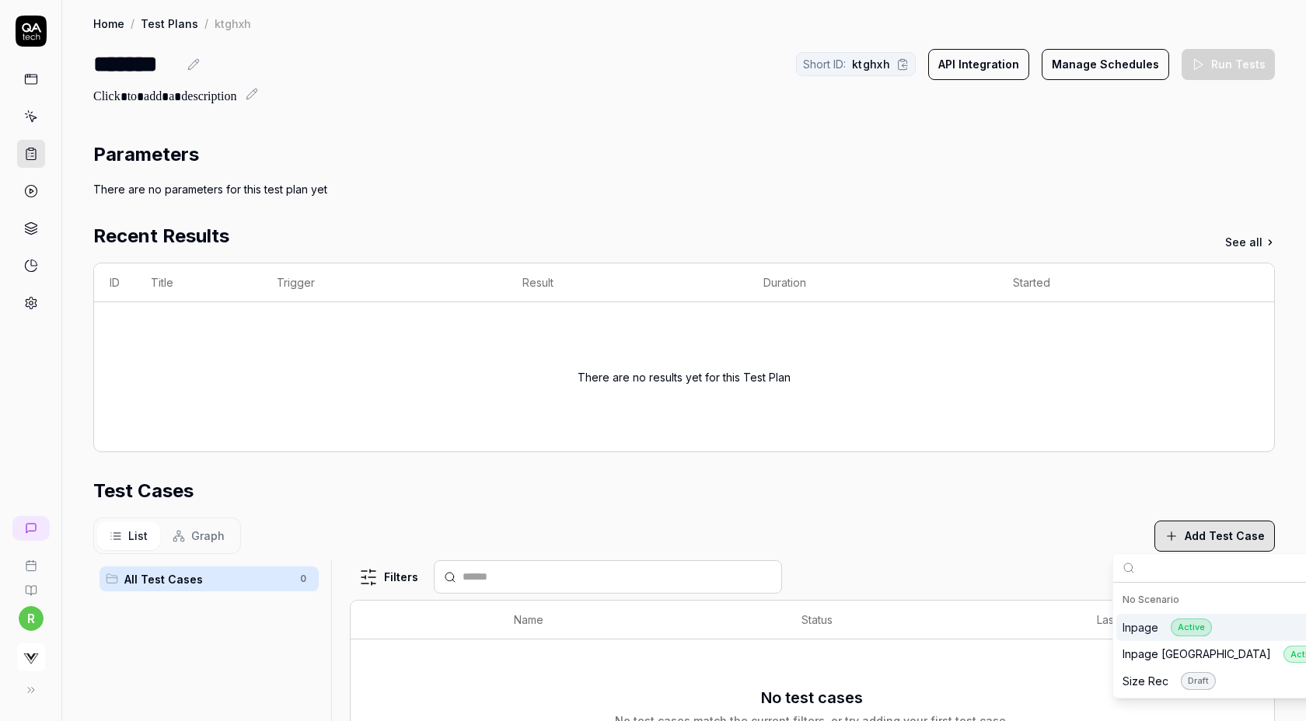
click at [1146, 631] on div "Inpage Active" at bounding box center [1166, 628] width 89 height 18
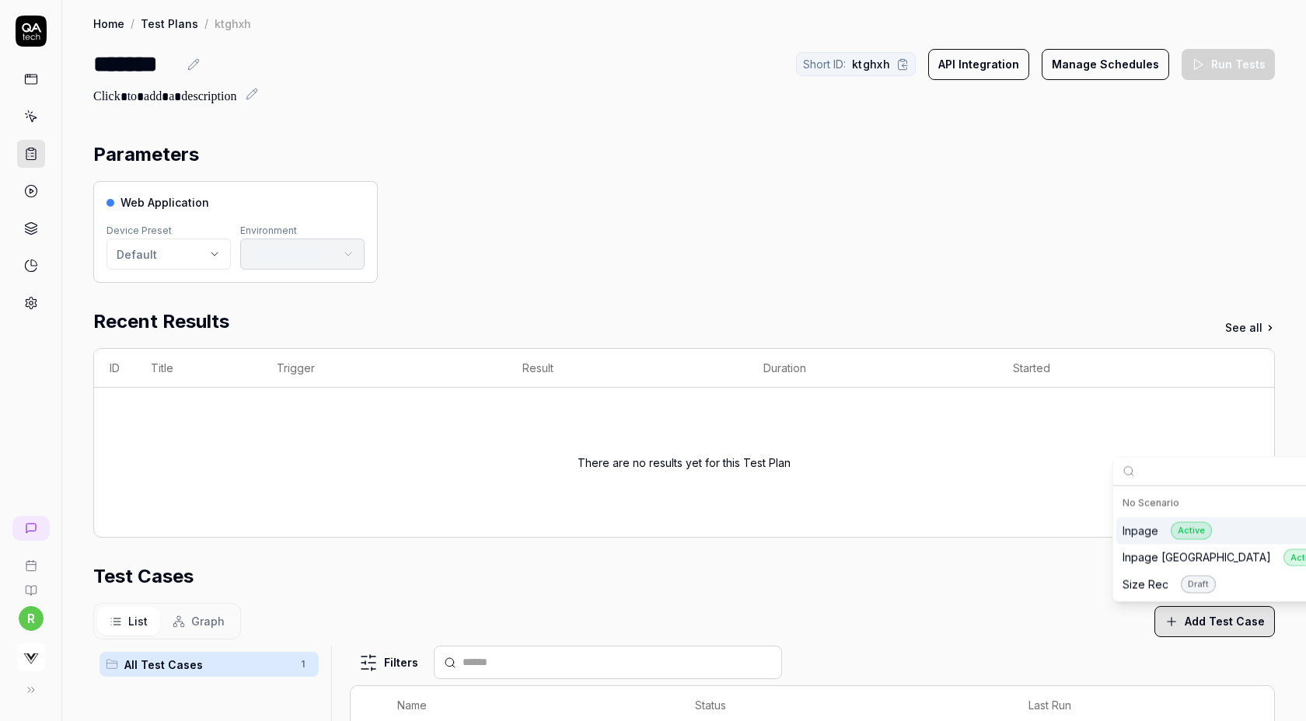
click at [673, 208] on div "Web Application Device Preset Default Environment" at bounding box center [683, 232] width 1181 height 102
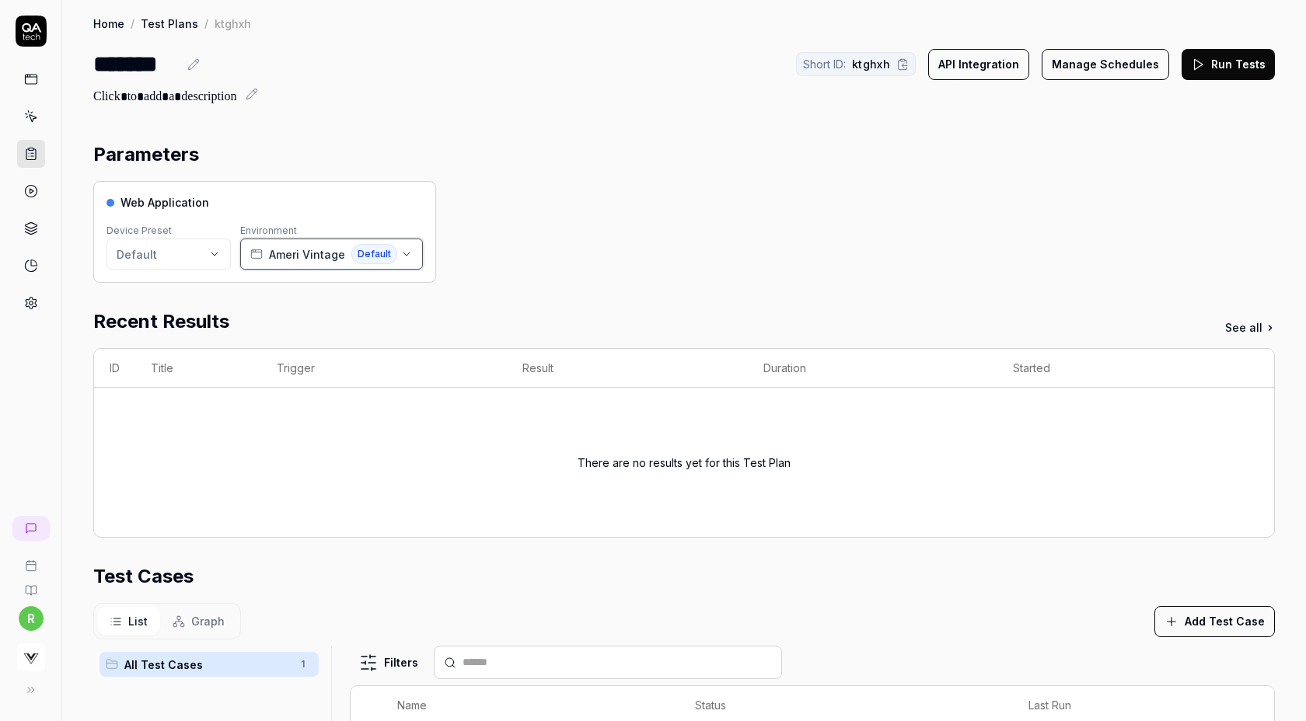
click at [301, 255] on span "Ameri Vintage" at bounding box center [307, 254] width 76 height 16
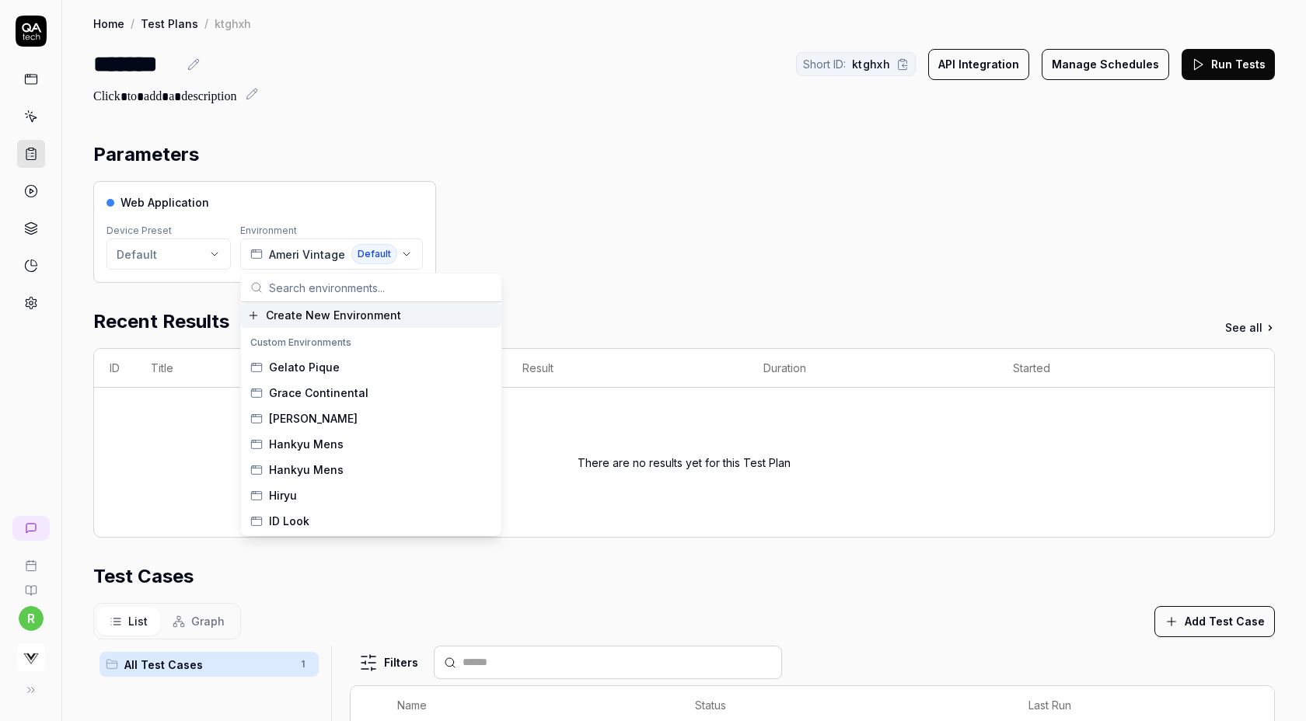
click at [284, 318] on span "Create New Environment" at bounding box center [333, 315] width 135 height 16
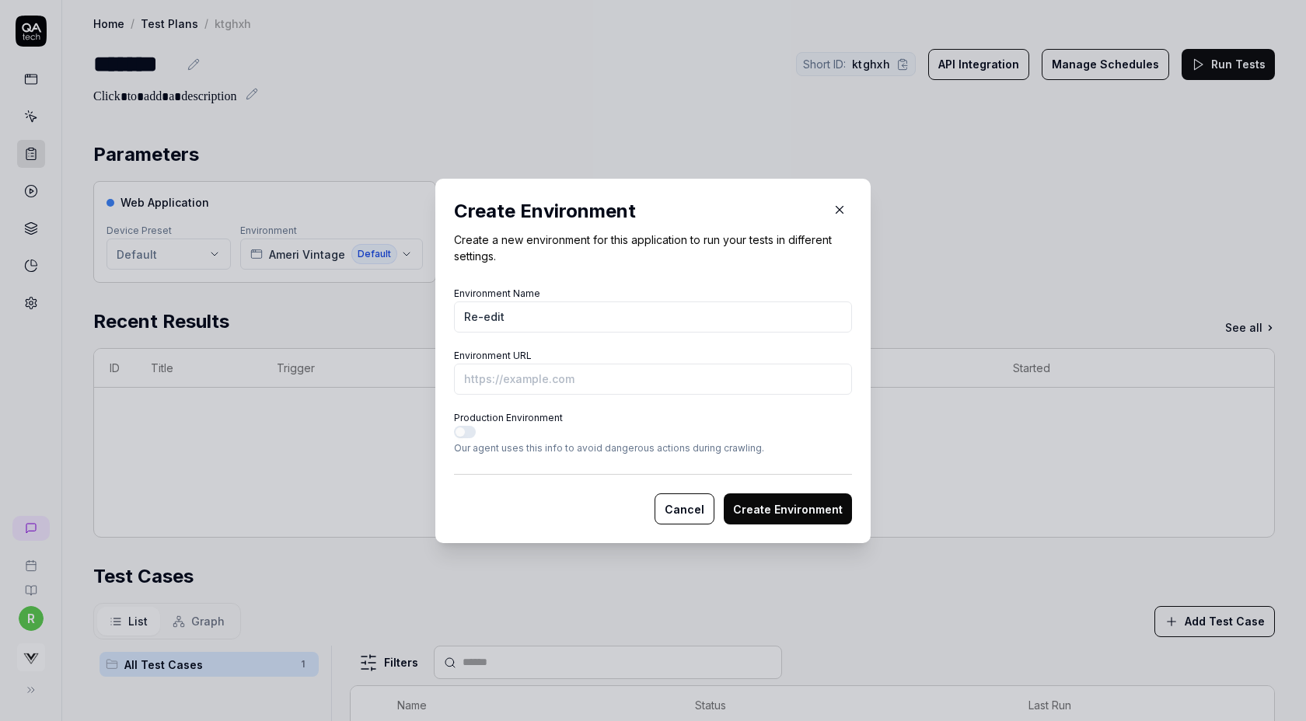
type input "Re-edit"
paste input "https://reedit.jp/products/137264"
type input "https://reedit.jp/products/137264?vs-staging"
click at [755, 414] on div "Production Environment Our agent uses this info to avoid dangerous actions duri…" at bounding box center [653, 431] width 398 height 48
click at [757, 504] on button "Create Environment" at bounding box center [788, 508] width 128 height 31
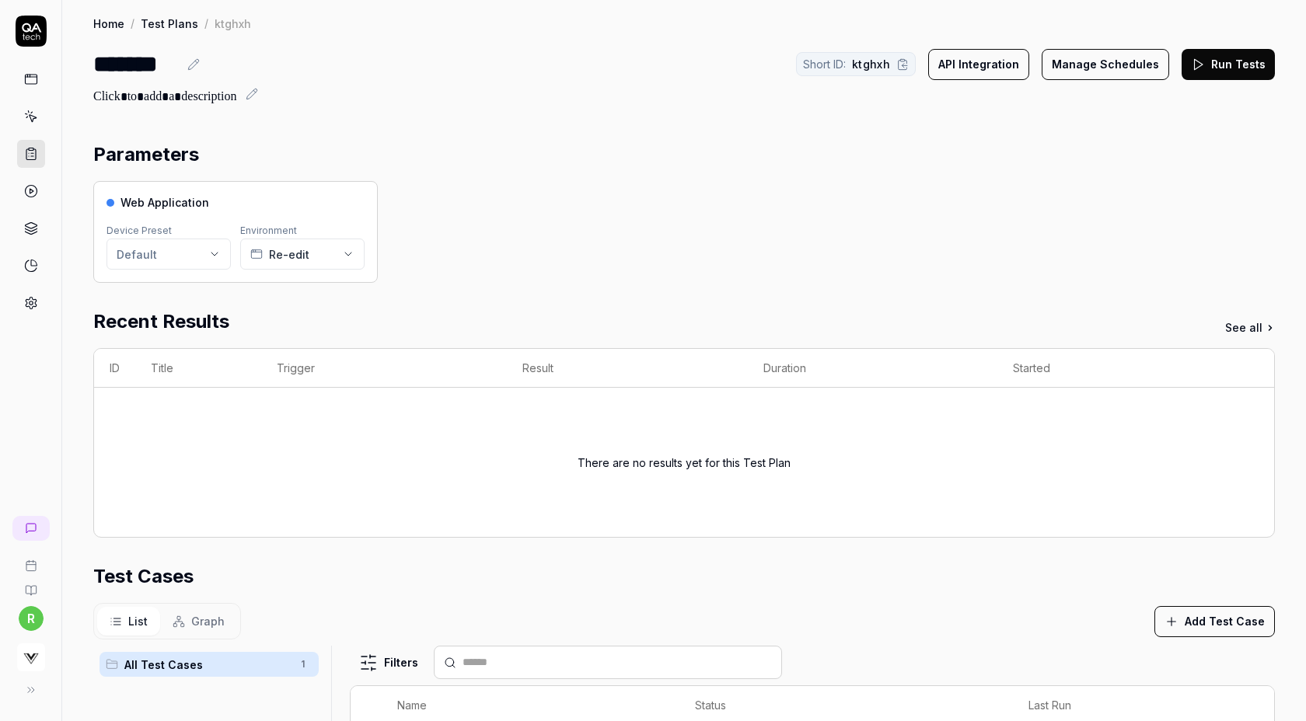
click at [1215, 71] on button "Run Tests" at bounding box center [1227, 64] width 93 height 31
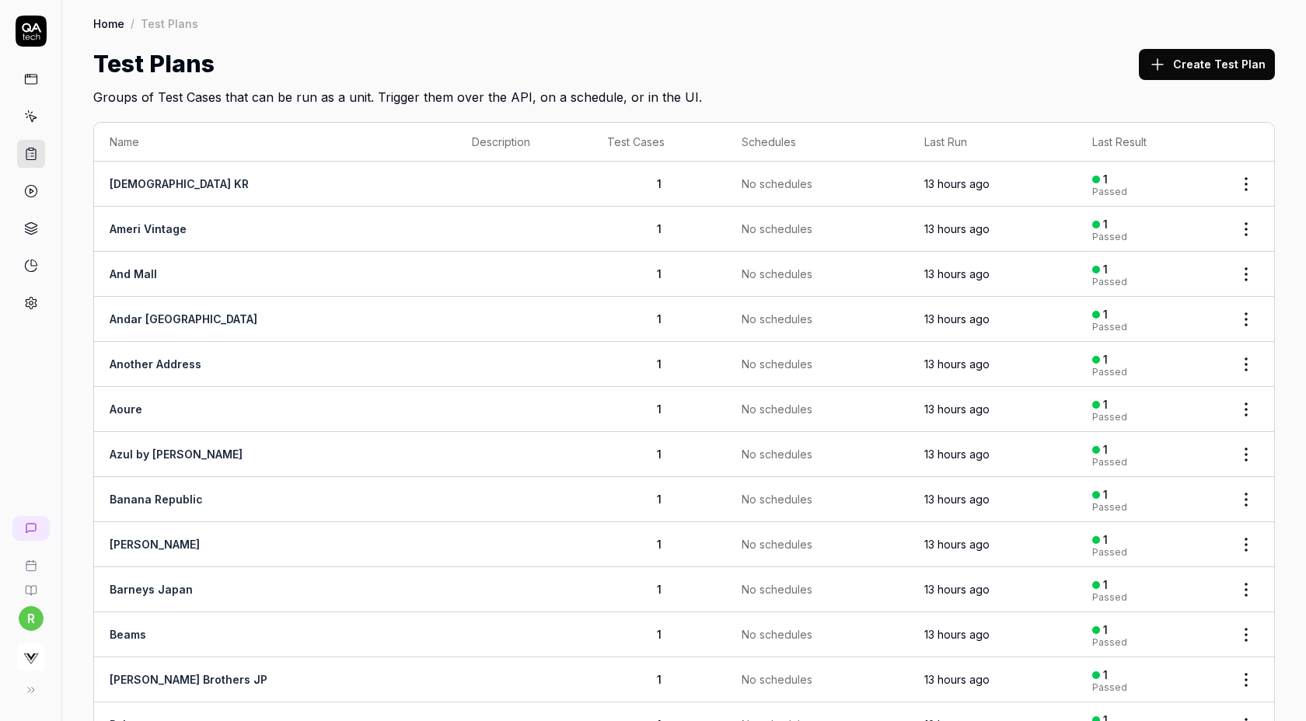
click at [1180, 70] on button "Create Test Plan" at bounding box center [1207, 64] width 136 height 31
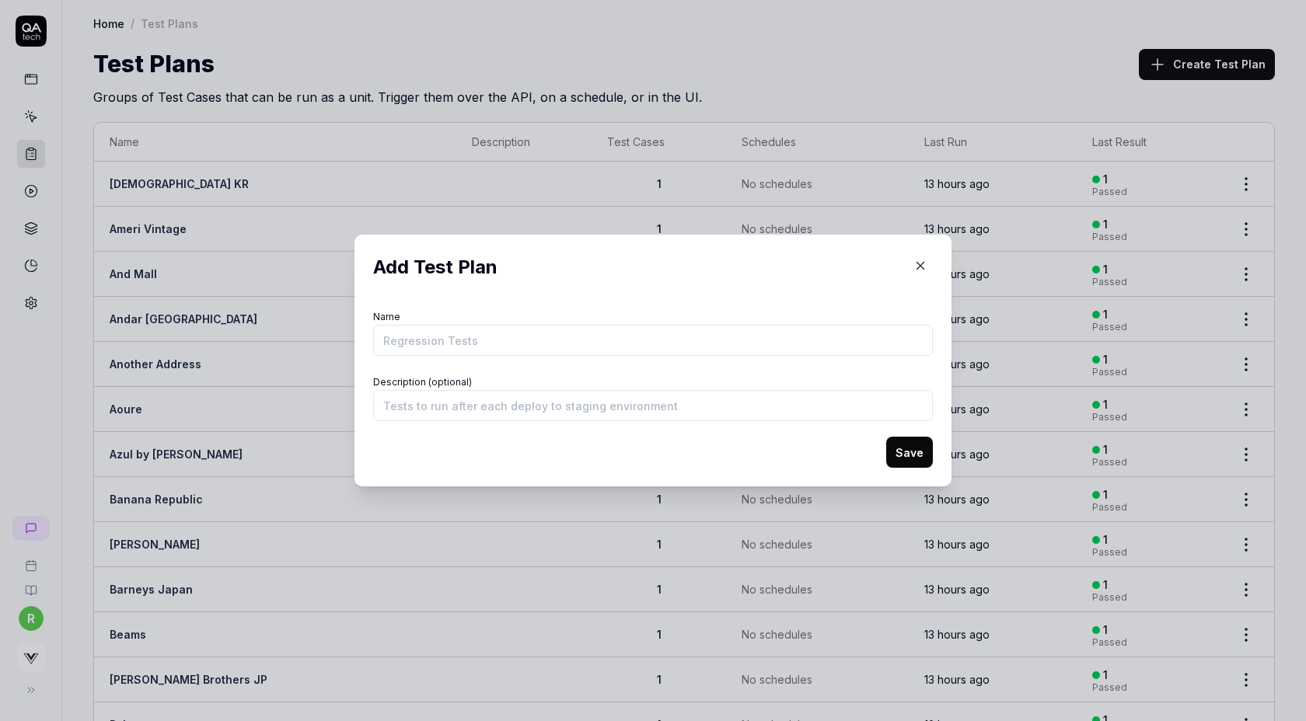
click at [523, 336] on input "Name" at bounding box center [653, 340] width 560 height 31
type input "Restir"
click at [886, 437] on button "Save" at bounding box center [909, 452] width 47 height 31
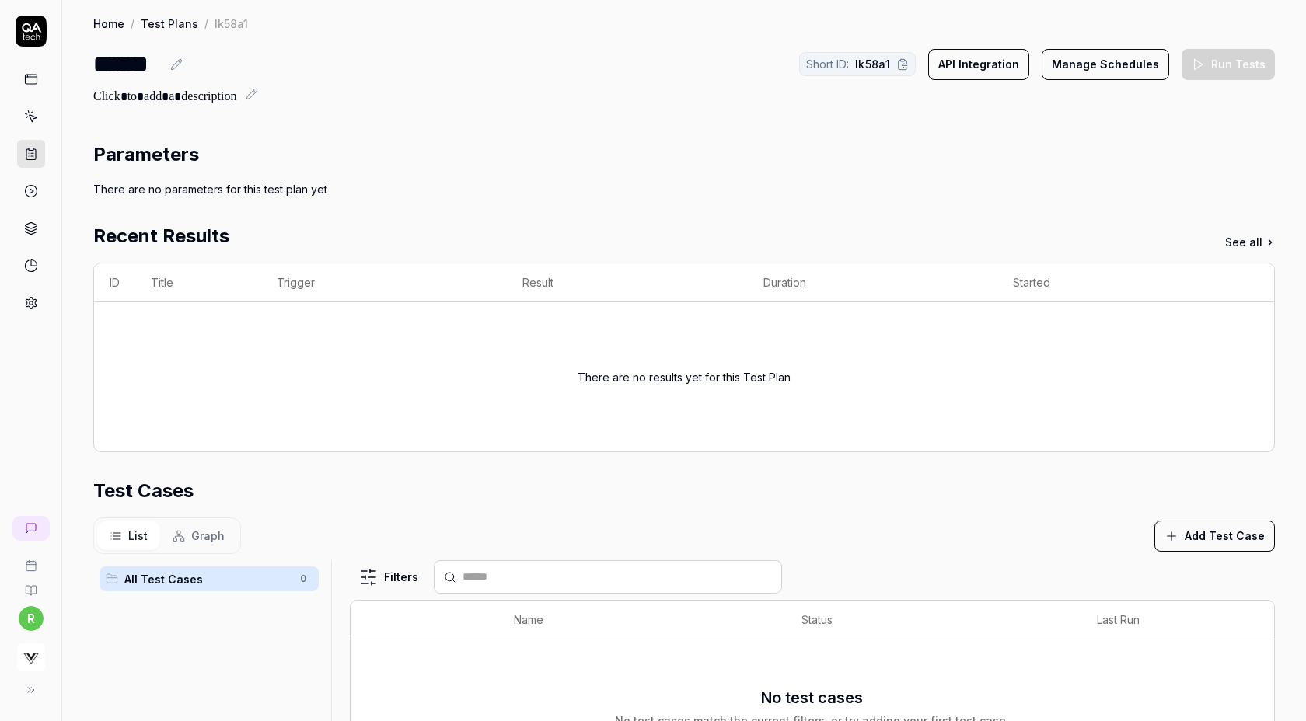
click at [1178, 532] on icon "button" at bounding box center [1171, 536] width 14 height 14
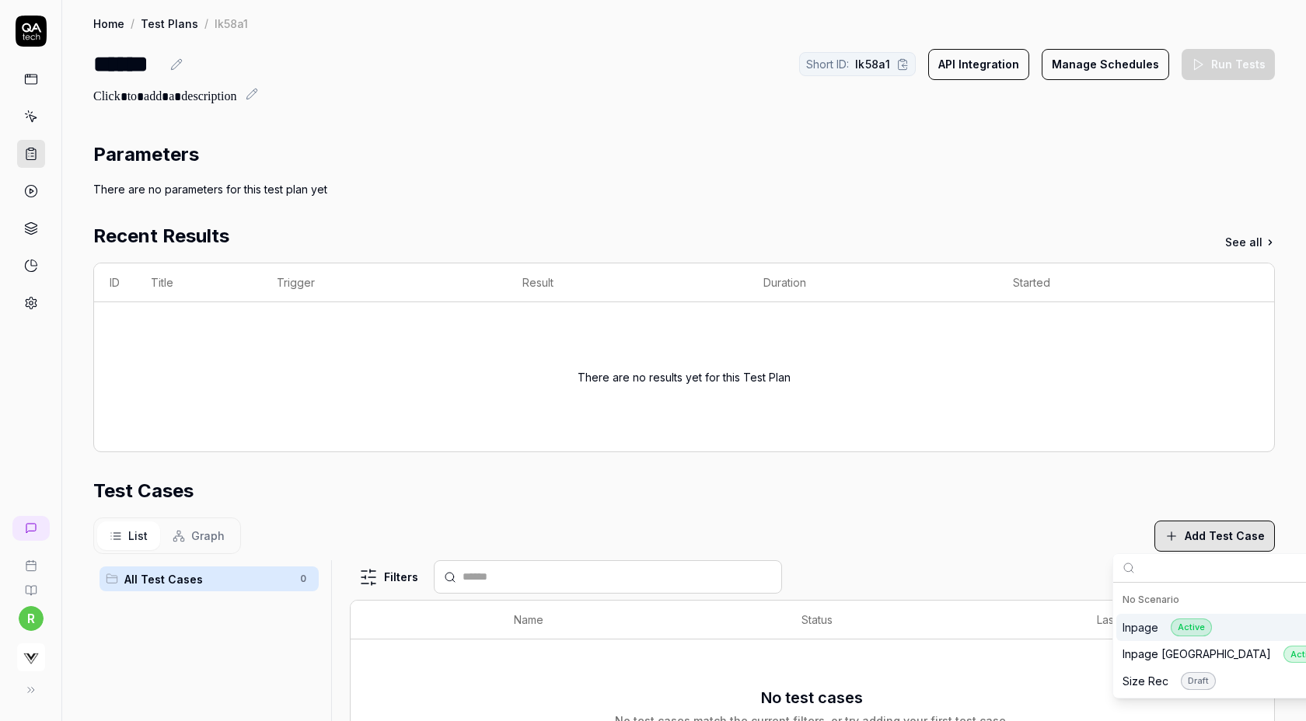
click at [1141, 619] on div "Inpage Active" at bounding box center [1166, 628] width 89 height 18
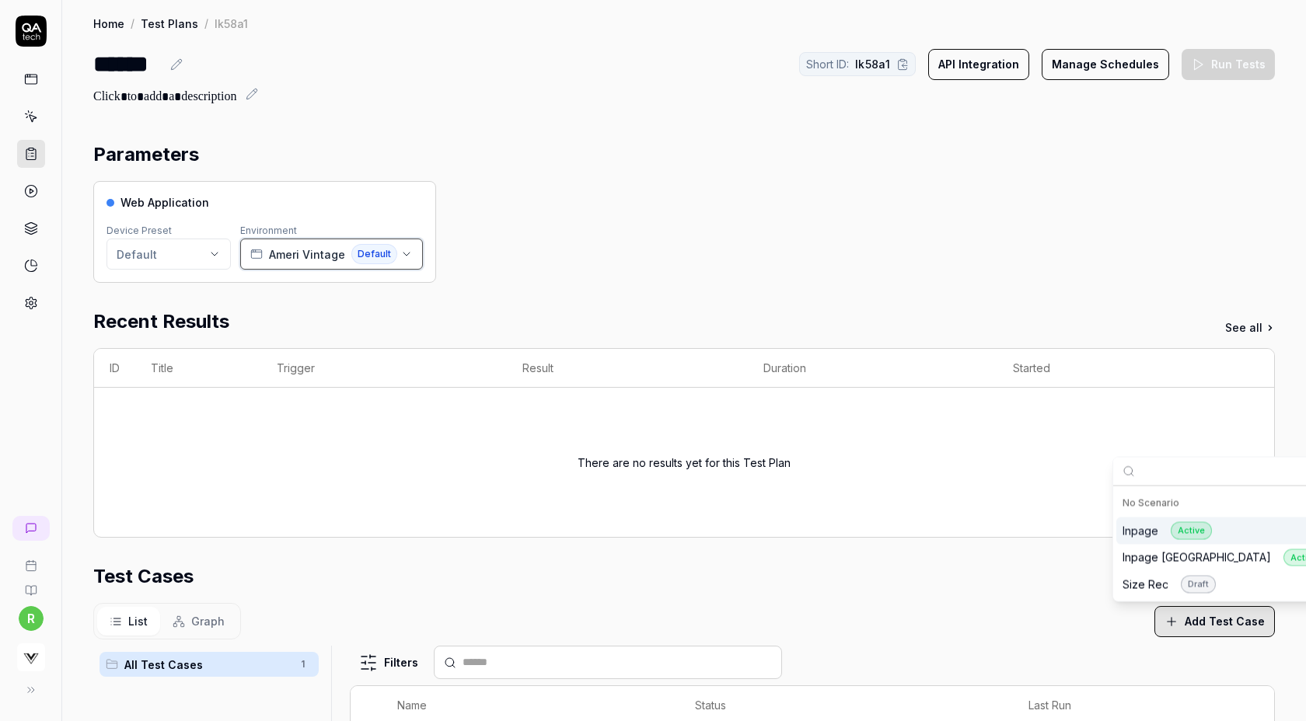
click at [291, 256] on span "Ameri Vintage" at bounding box center [307, 254] width 76 height 16
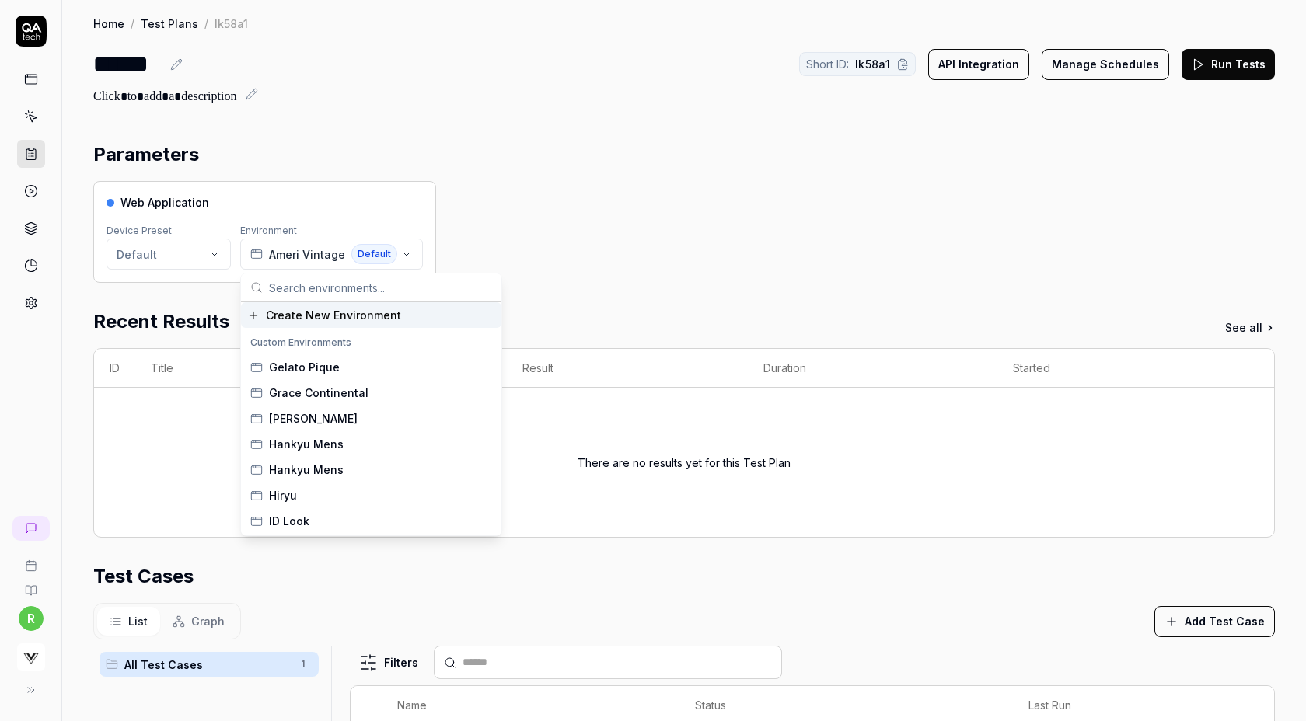
click at [288, 316] on span "Create New Environment" at bounding box center [333, 315] width 135 height 16
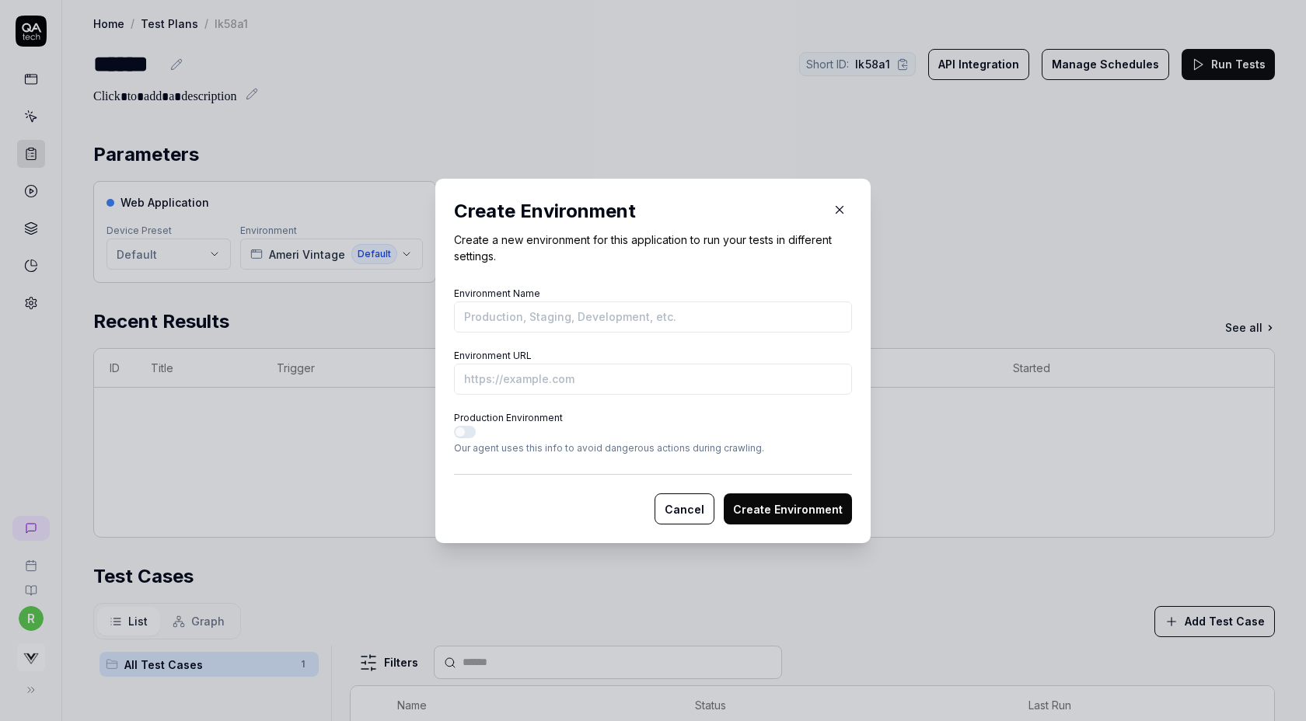
click at [518, 316] on input "Environment Name" at bounding box center [653, 317] width 398 height 31
type input "Restir"
paste input "https://www.restir.com/category/mens/c/IC_MENS_MC/m/MC_ALL_ITEMS/i/25-01058S-13"
drag, startPoint x: 575, startPoint y: 381, endPoint x: 382, endPoint y: 360, distance: 194.6
click at [382, 360] on div "​ Create Environment Create a new environment for this application to run your …" at bounding box center [653, 360] width 1306 height 721
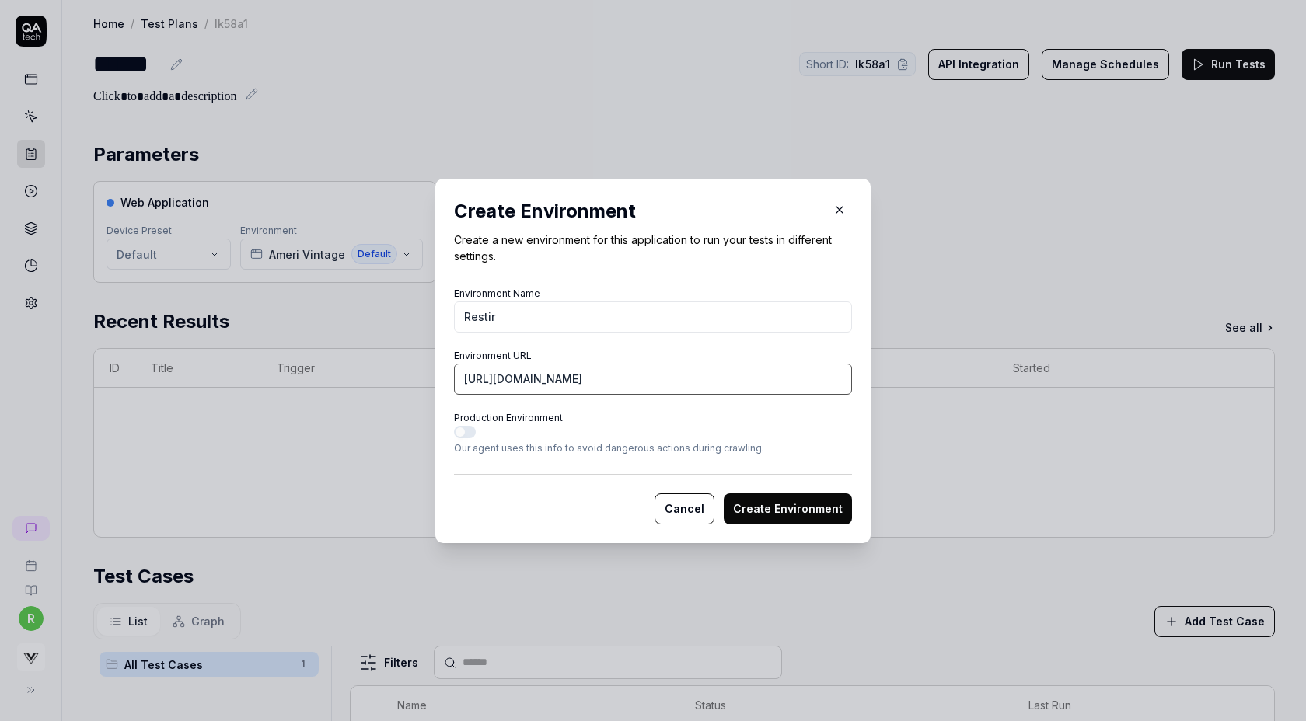
scroll to position [0, 93]
drag, startPoint x: 763, startPoint y: 385, endPoint x: 903, endPoint y: 378, distance: 140.1
click at [903, 378] on div "​ Create Environment Create a new environment for this application to run your …" at bounding box center [653, 360] width 1306 height 721
click at [823, 375] on input "https://www.restir.com/category/mens/c/IC_MENS_MC/m/MC_ALL_ITEMS/i/25-01058S-13" at bounding box center [653, 379] width 398 height 31
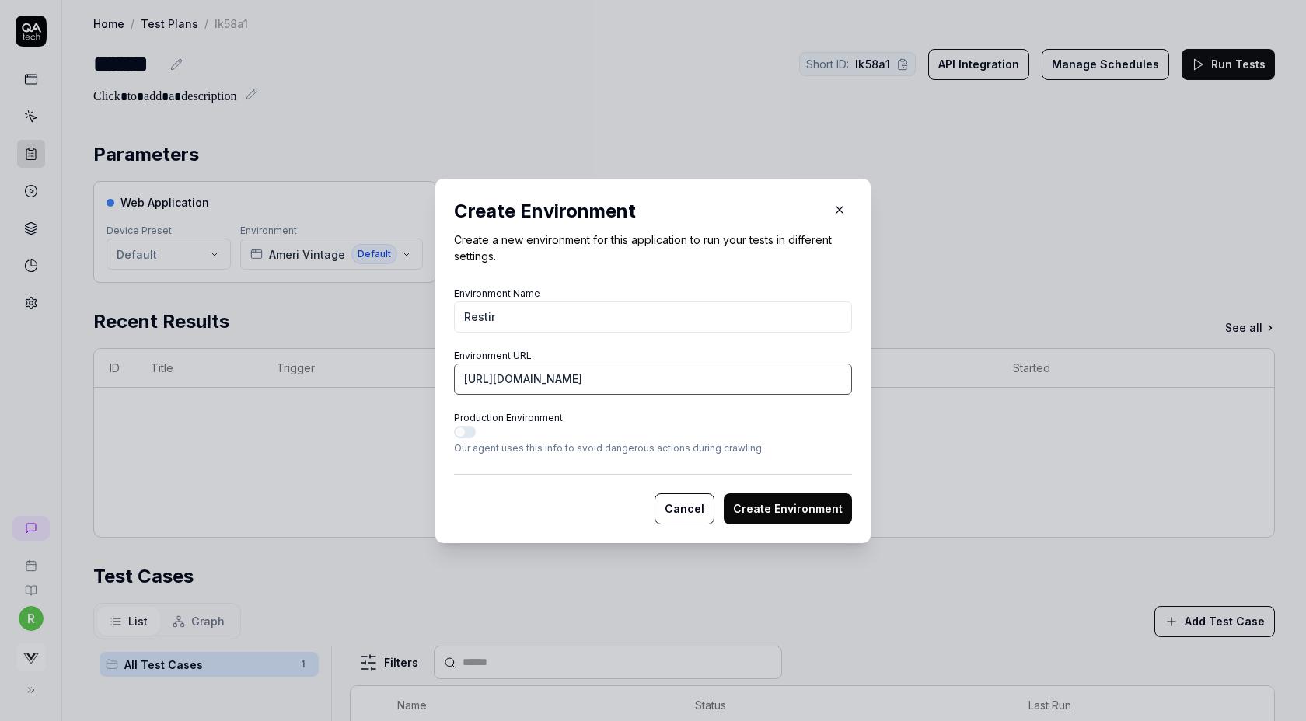
type input "https://www.restir.com/category/mens/c/IC_MENS_MC/m/MC_ALL_ITEMS/i/25-01058S-13…"
click at [724, 493] on button "Create Environment" at bounding box center [788, 508] width 128 height 31
click at [795, 506] on button "Create Environment" at bounding box center [788, 508] width 128 height 31
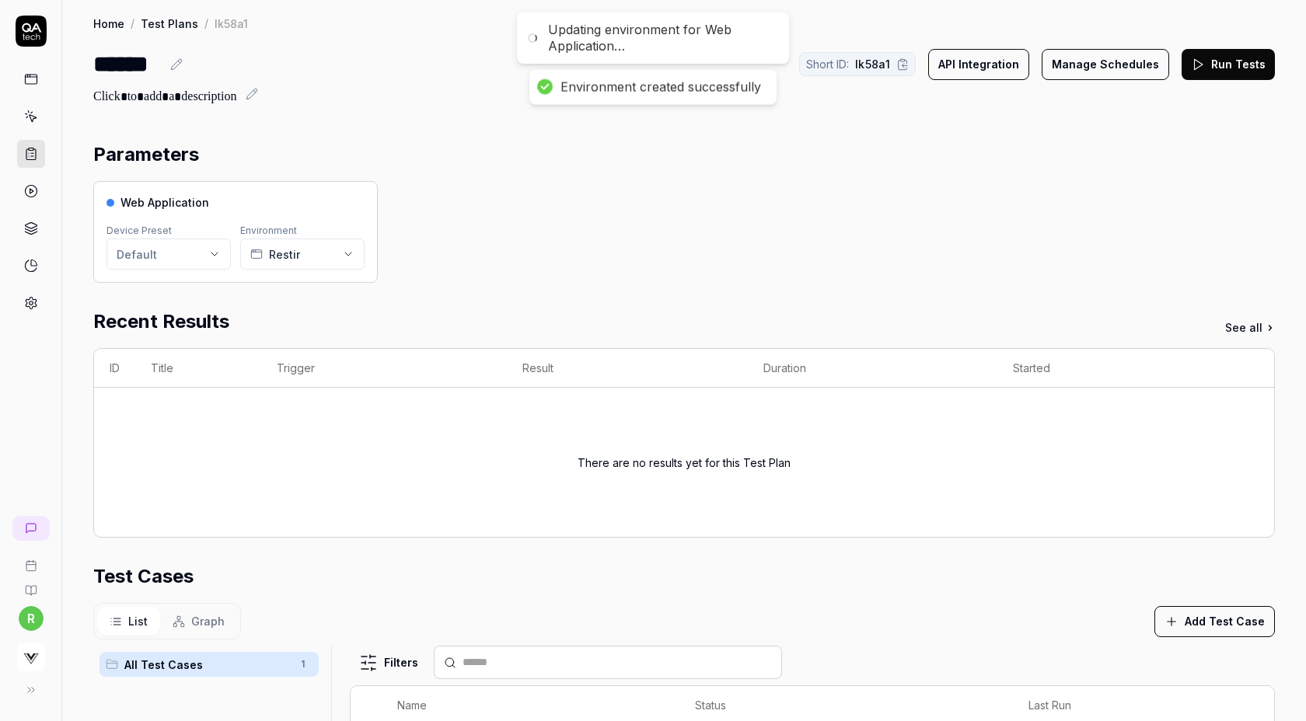
click at [1245, 68] on button "Run Tests" at bounding box center [1227, 64] width 93 height 31
click at [733, 270] on div "Web Application Device Preset Default Environment Restir" at bounding box center [683, 232] width 1181 height 102
click at [1211, 71] on button "Run Tests" at bounding box center [1227, 64] width 93 height 31
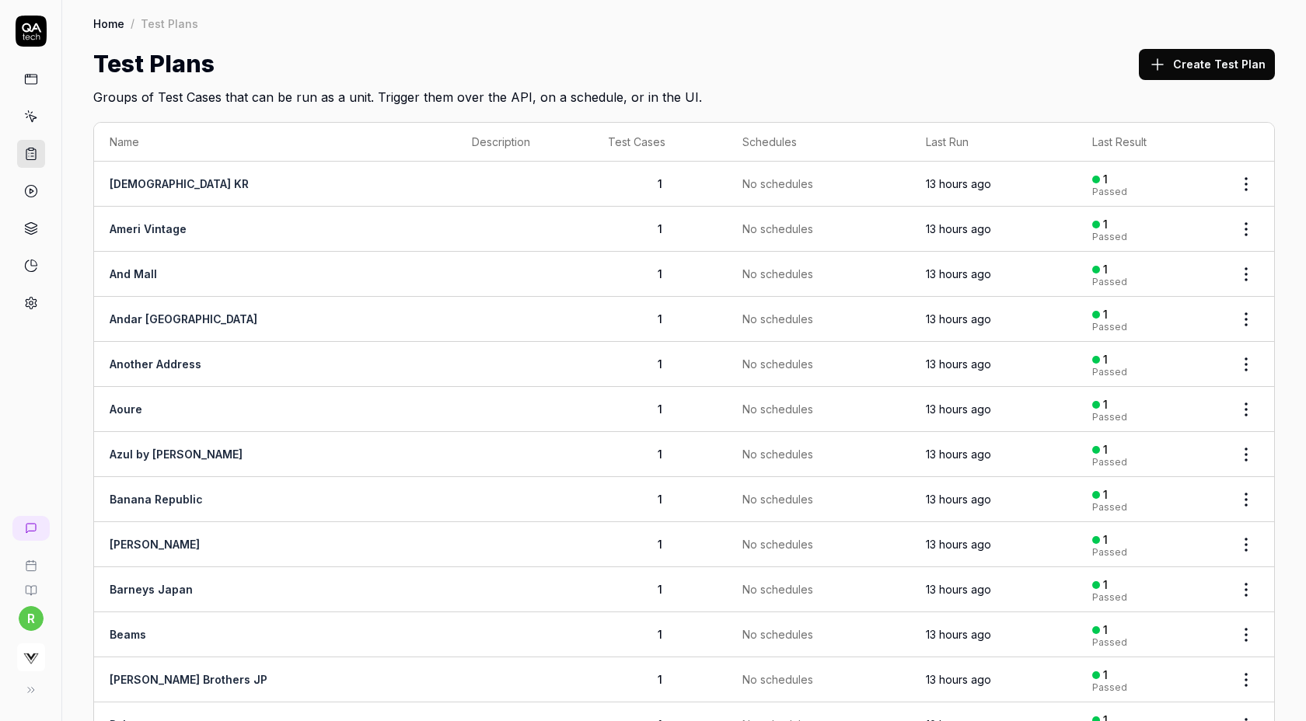
click at [1166, 65] on icon at bounding box center [1157, 64] width 19 height 19
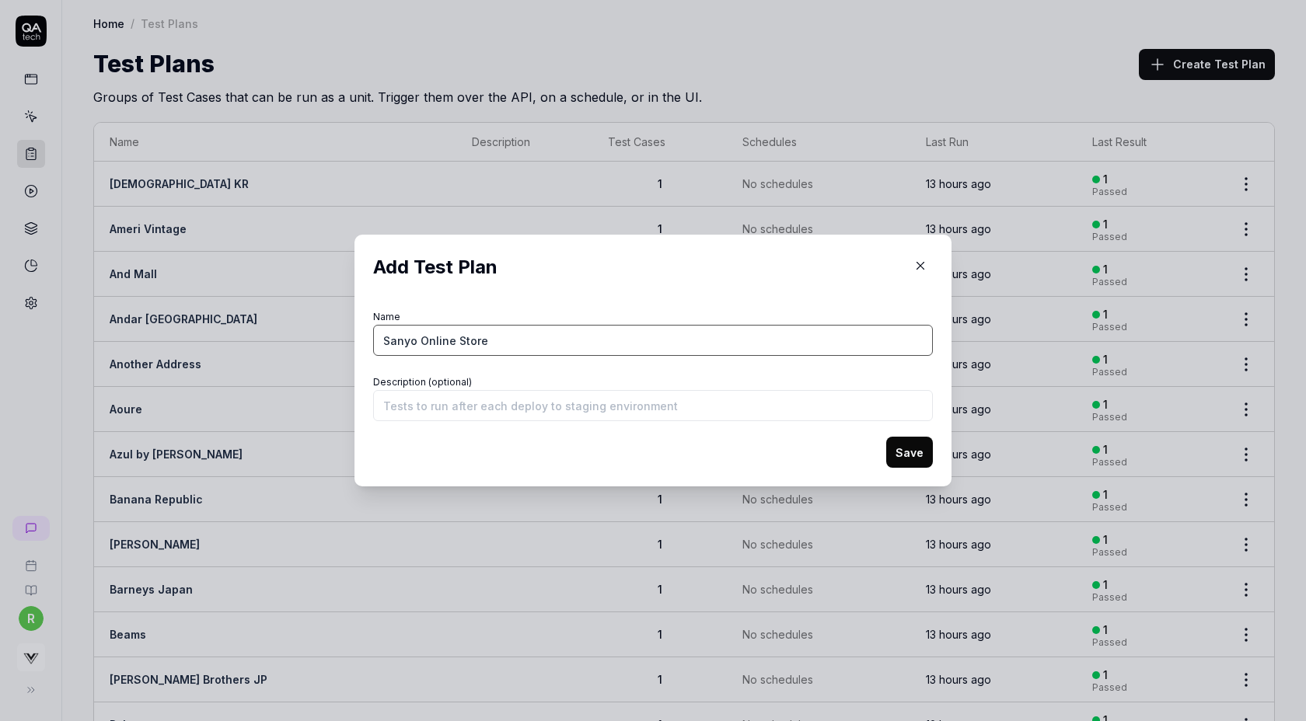
type input "Sanyo Online Store"
click at [906, 444] on button "Save" at bounding box center [909, 452] width 47 height 31
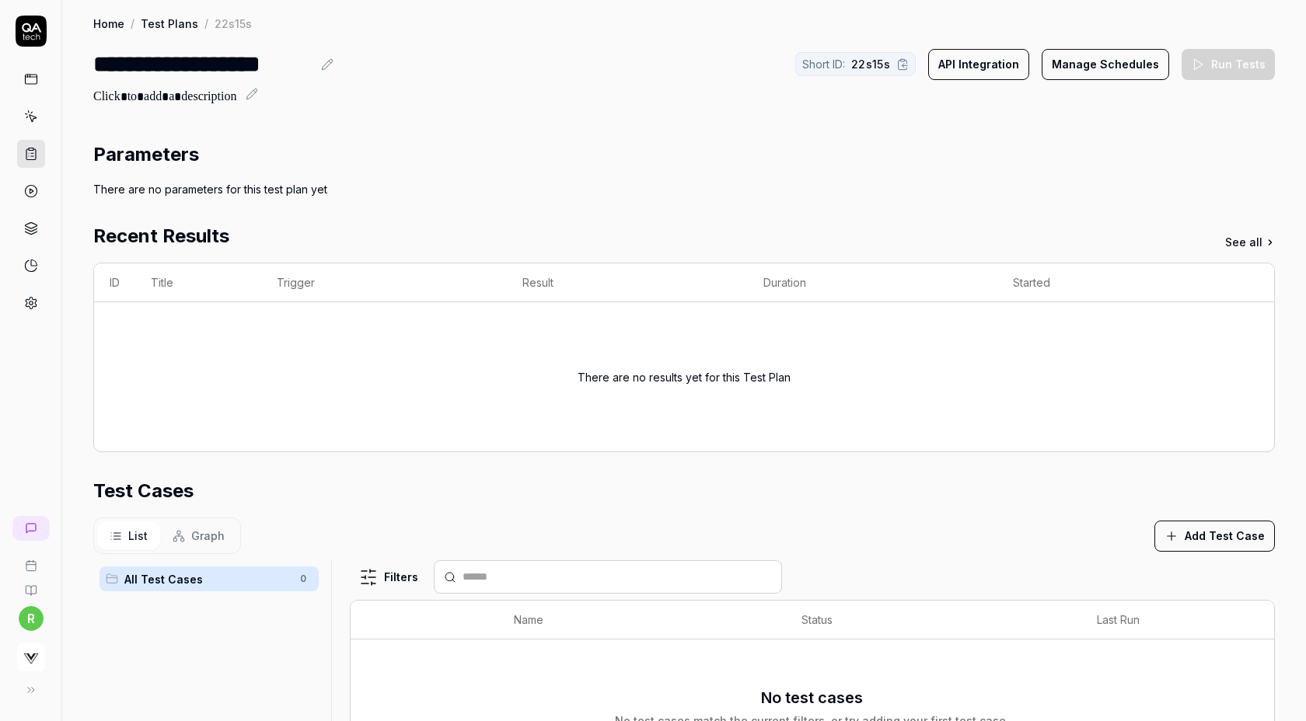
click at [1208, 532] on button "Add Test Case" at bounding box center [1214, 536] width 120 height 31
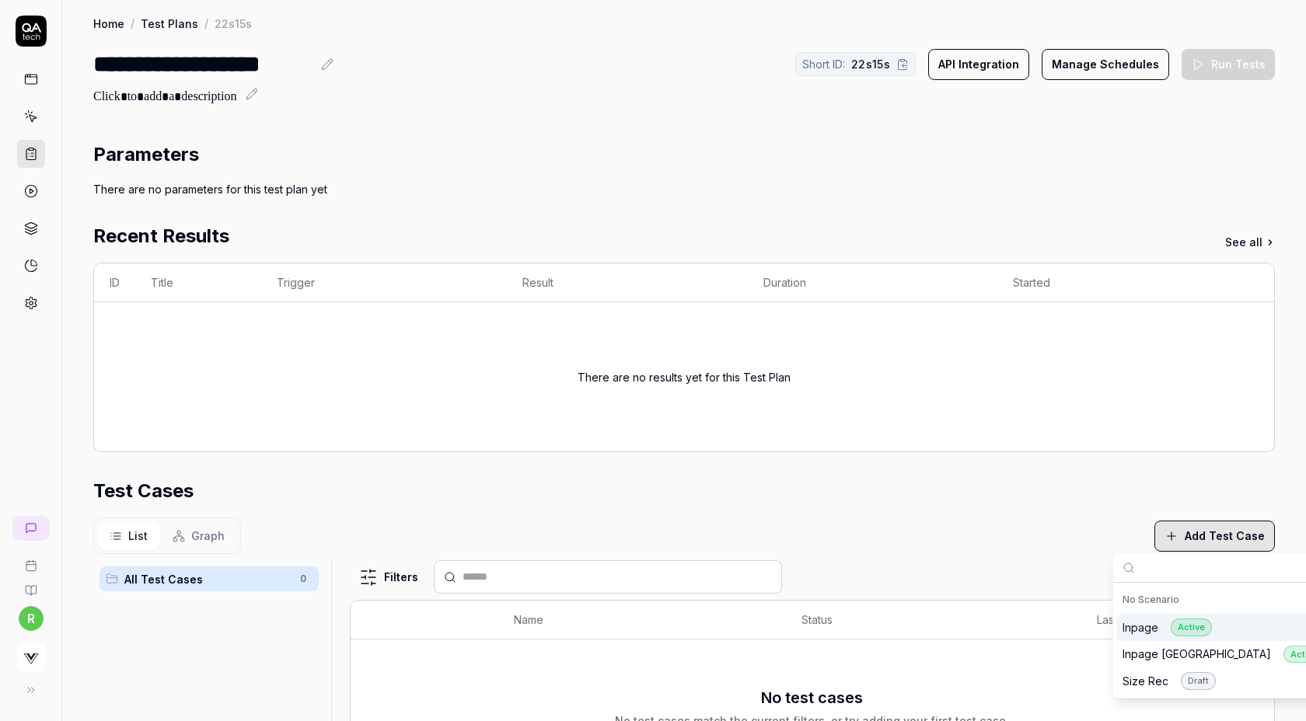
click at [1155, 629] on div "Inpage Active" at bounding box center [1166, 628] width 89 height 18
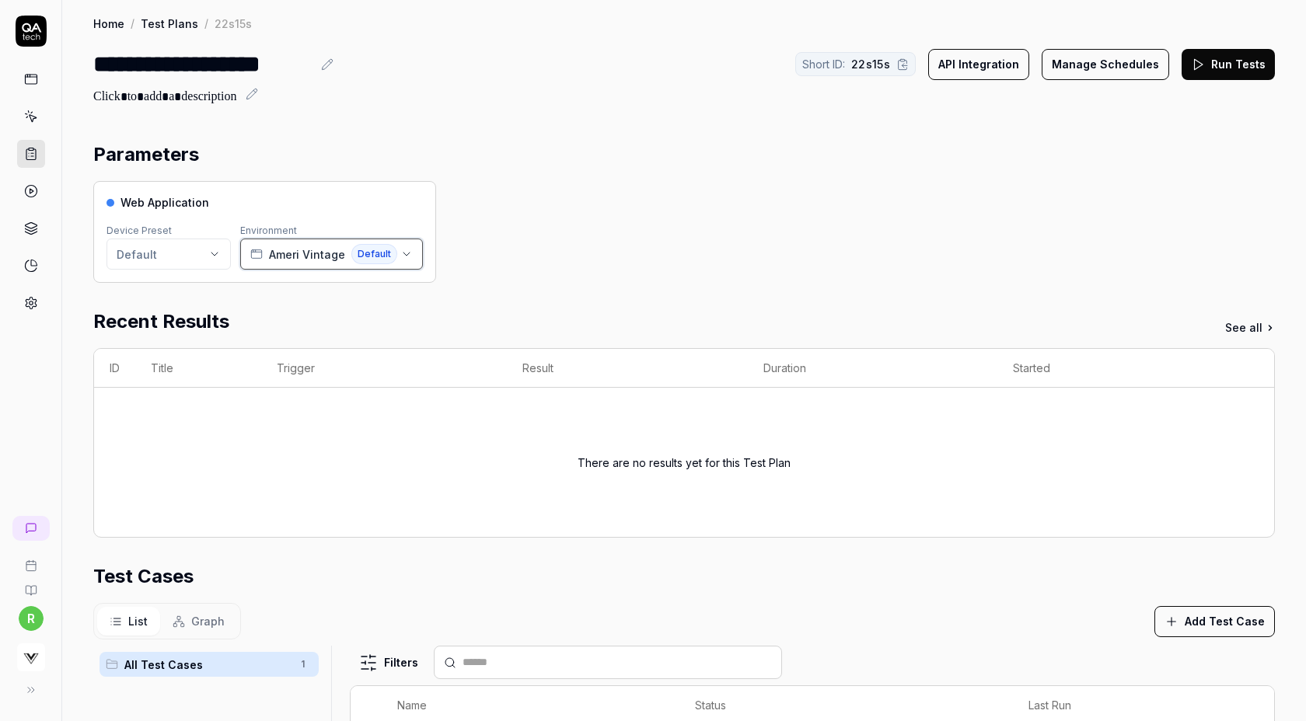
click at [298, 257] on span "Ameri Vintage" at bounding box center [307, 254] width 76 height 16
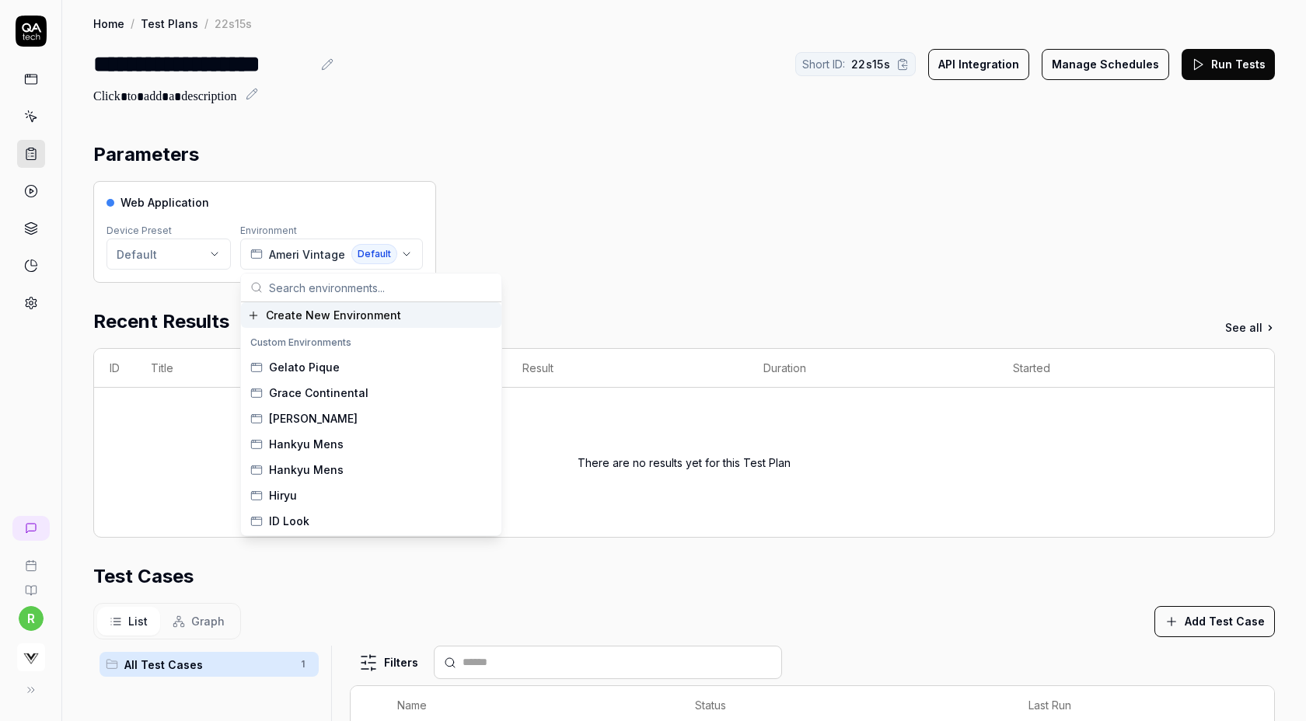
click at [319, 307] on span "Create New Environment" at bounding box center [333, 315] width 135 height 16
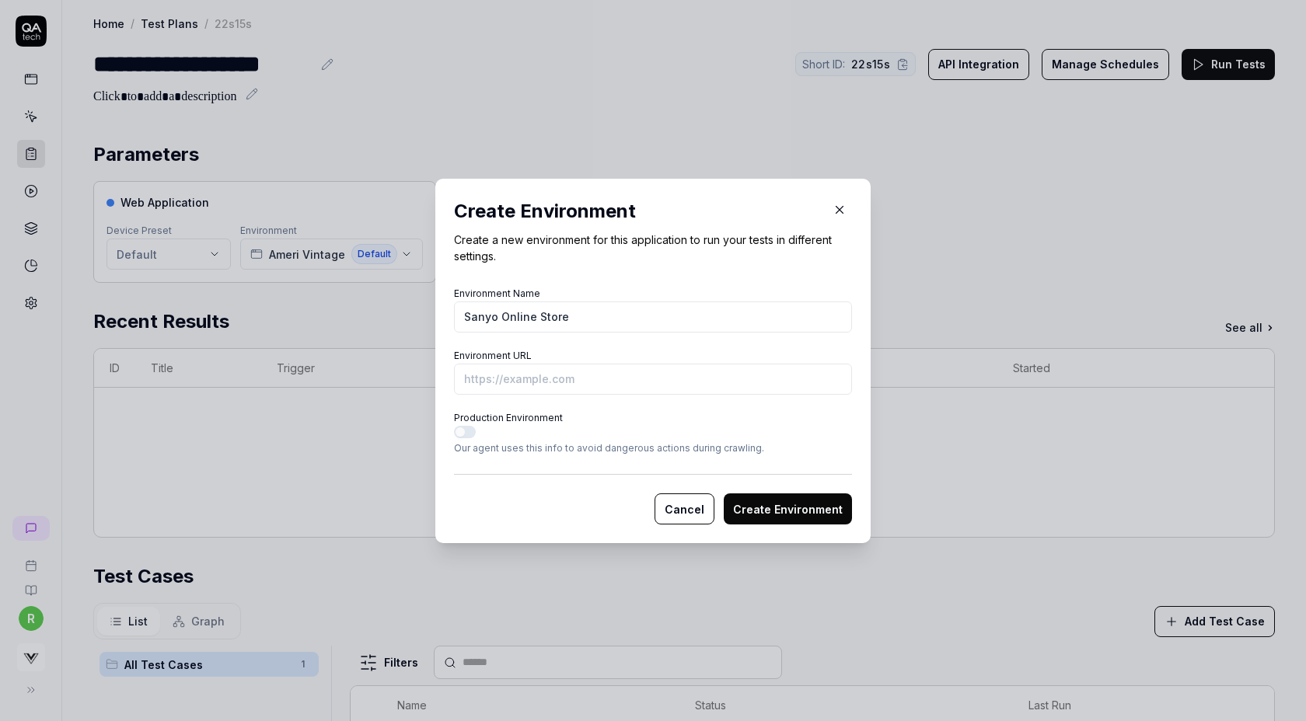
type input "Sanyo Online Store"
paste input "https://store.sanyo-shokai.co.jp/products/k1n28457"
type input "https://store.sanyo-shokai.co.jp/products/k1n28457?vs-staging"
click at [724, 493] on button "Create Environment" at bounding box center [788, 508] width 128 height 31
click at [758, 502] on button "Create Environment" at bounding box center [788, 508] width 128 height 31
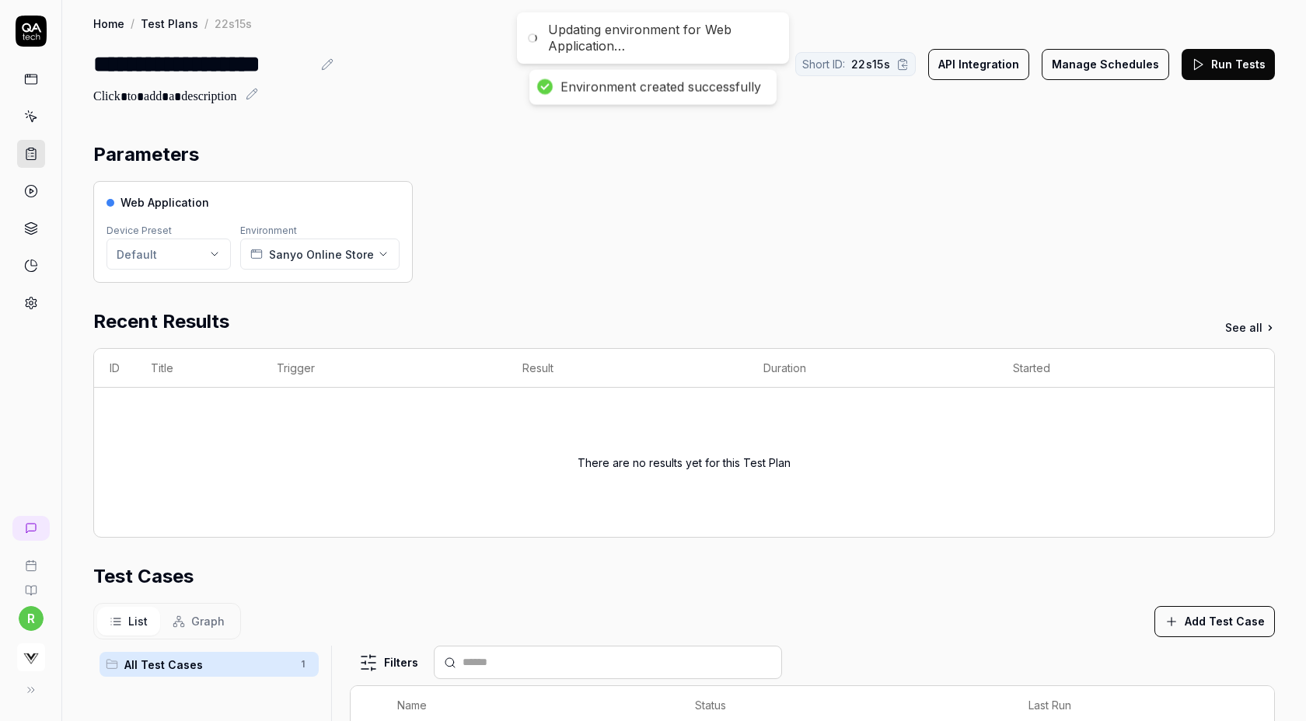
click at [852, 183] on div "Web Application Device Preset Default Environment Sanyo Online Store" at bounding box center [683, 232] width 1181 height 102
click at [1014, 191] on div "Web Application Device Preset Default Environment Sanyo Online Store" at bounding box center [683, 232] width 1181 height 102
click at [1228, 67] on button "Run Tests" at bounding box center [1227, 64] width 93 height 31
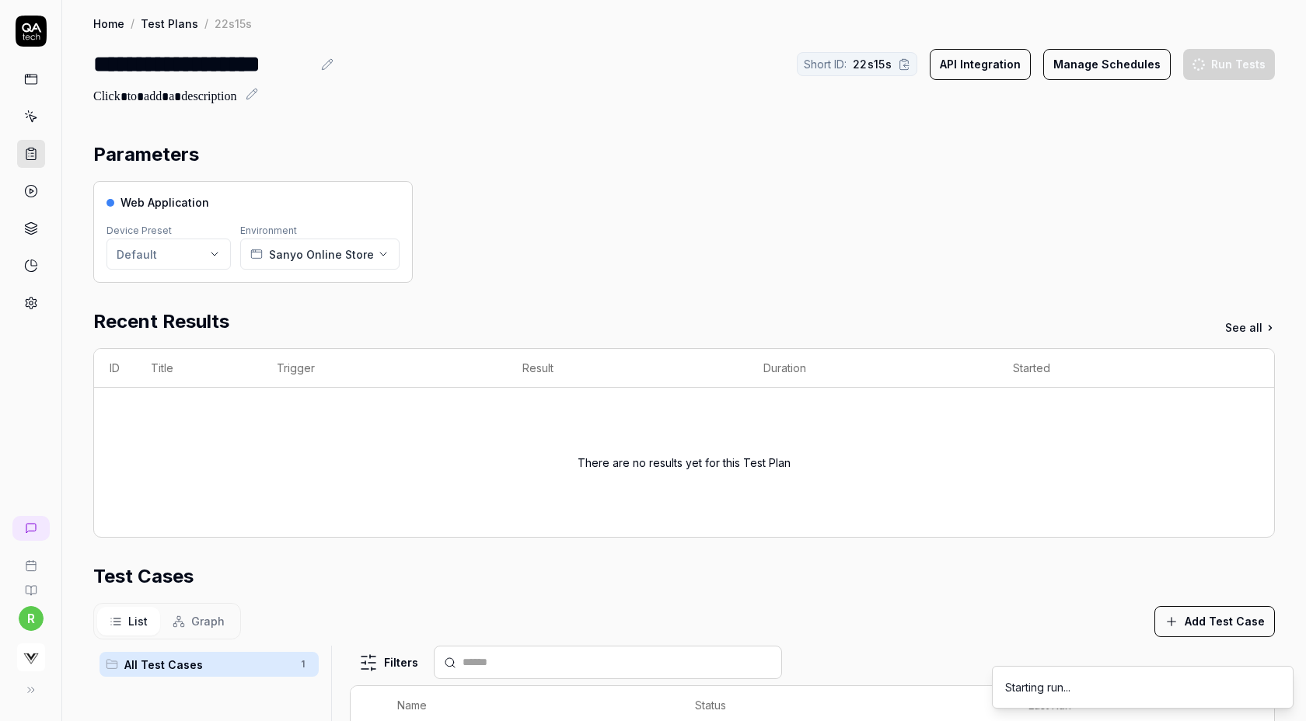
click at [769, 214] on div "Web Application Device Preset Default Environment Sanyo Online Store" at bounding box center [683, 232] width 1181 height 102
click at [584, 121] on div "**********" at bounding box center [683, 543] width 1243 height 1087
click at [1205, 68] on icon at bounding box center [1198, 65] width 14 height 14
